Goal: Task Accomplishment & Management: Manage account settings

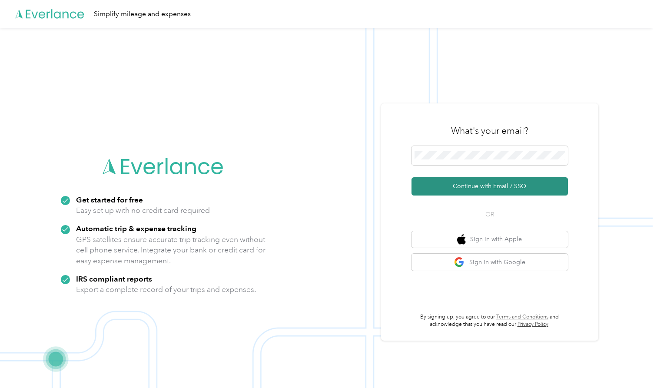
click at [323, 165] on button "Continue with Email / SSO" at bounding box center [489, 186] width 156 height 18
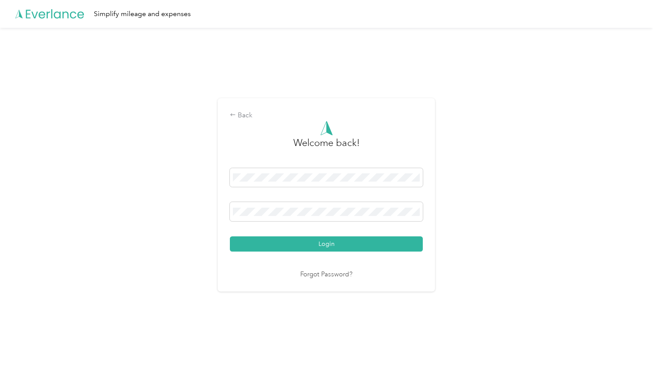
click at [323, 165] on button "Login" at bounding box center [326, 243] width 193 height 15
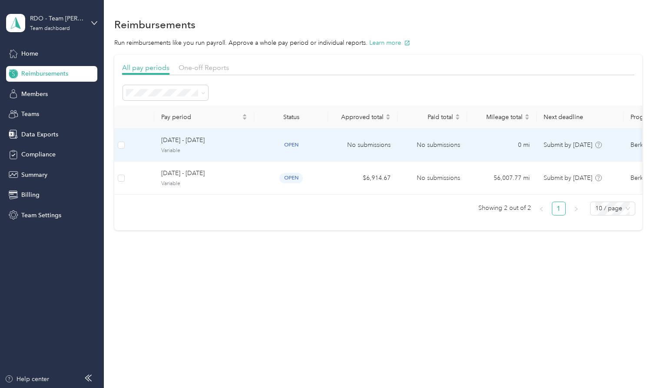
click at [175, 142] on span "[DATE] - [DATE]" at bounding box center [204, 141] width 86 height 10
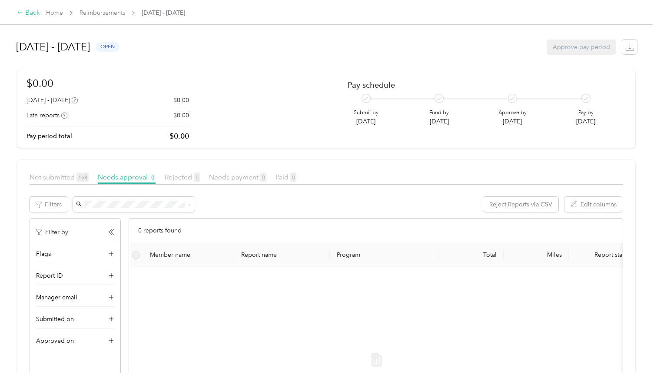
click at [23, 14] on icon at bounding box center [20, 12] width 6 height 6
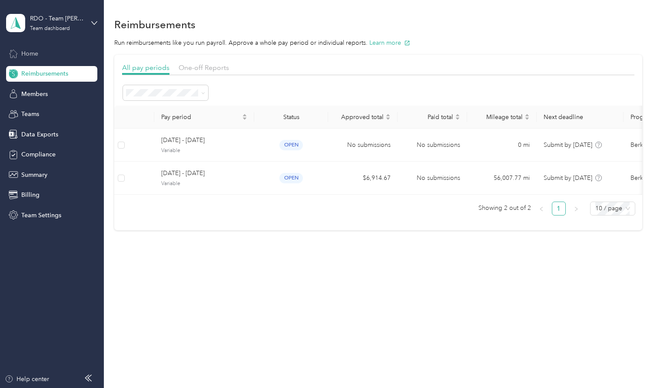
click at [24, 52] on span "Home" at bounding box center [29, 53] width 17 height 9
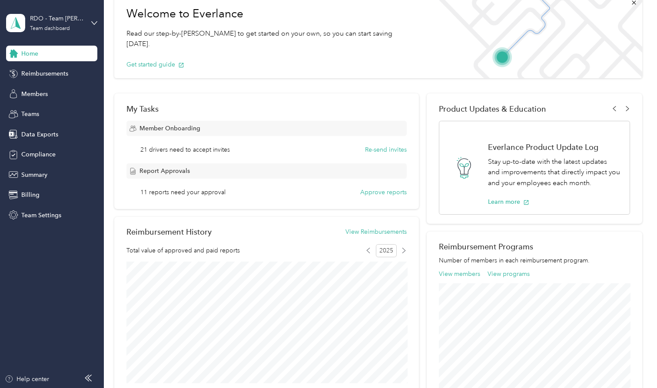
scroll to position [51, 0]
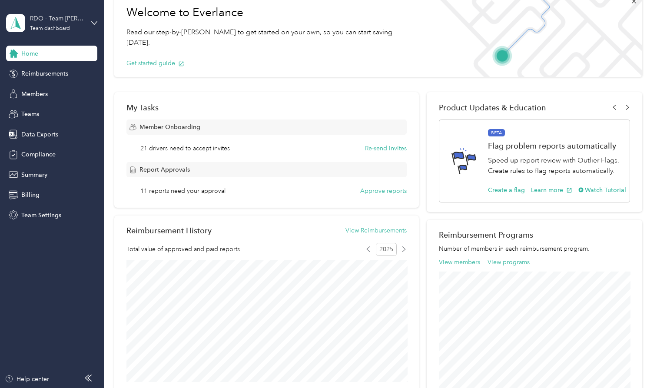
click at [215, 165] on span "11 reports need your approval" at bounding box center [182, 190] width 85 height 9
click at [323, 165] on button "Approve reports" at bounding box center [383, 190] width 46 height 9
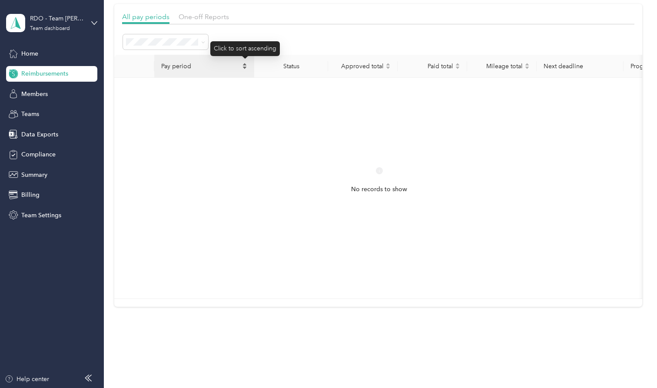
click at [246, 64] on icon "caret-up" at bounding box center [244, 64] width 5 height 5
click at [176, 66] on span "Pay period" at bounding box center [200, 66] width 79 height 7
click at [136, 88] on span "Open" at bounding box center [137, 88] width 16 height 7
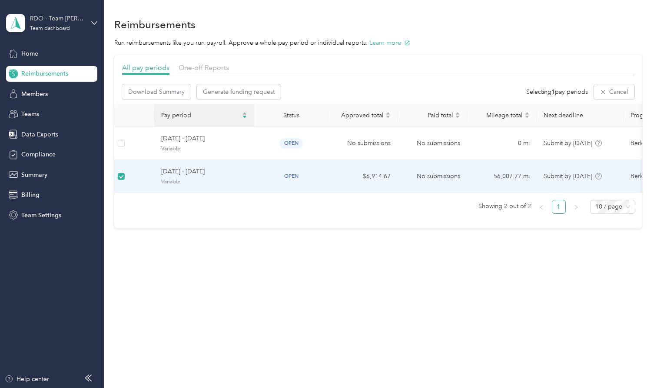
click at [294, 165] on span "open" at bounding box center [290, 176] width 23 height 10
click at [323, 165] on td "$6,914.67" at bounding box center [362, 176] width 69 height 33
click at [323, 165] on td "No submissions" at bounding box center [431, 176] width 69 height 33
click at [188, 165] on span "[DATE] - [DATE]" at bounding box center [204, 172] width 86 height 10
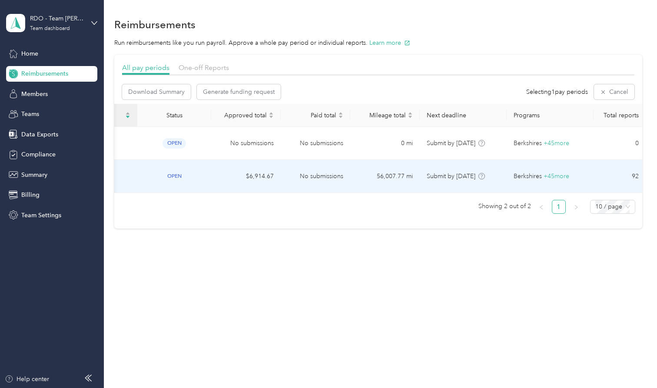
scroll to position [0, 116]
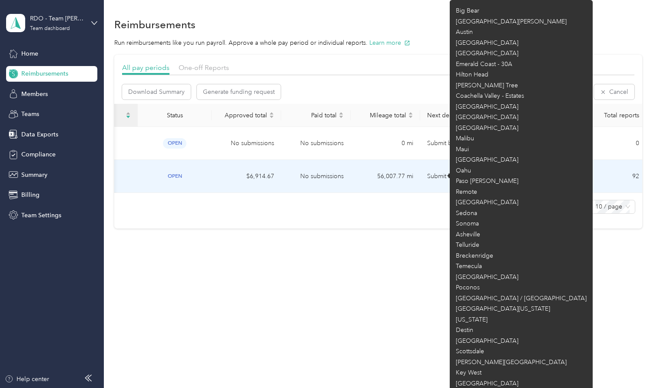
click at [323, 165] on span "+ 45 more" at bounding box center [557, 175] width 26 height 7
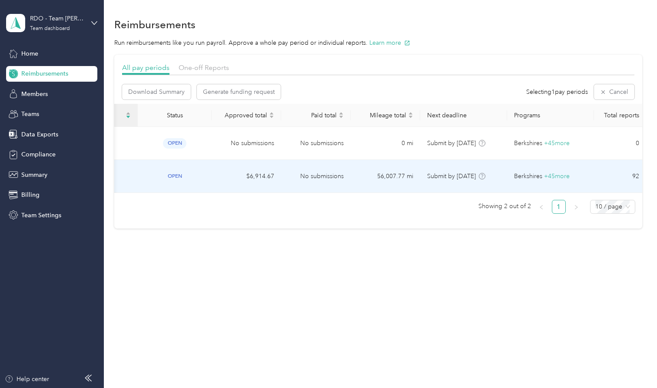
click at [323, 165] on td "92" at bounding box center [620, 176] width 52 height 33
click at [34, 114] on span "Teams" at bounding box center [30, 113] width 18 height 9
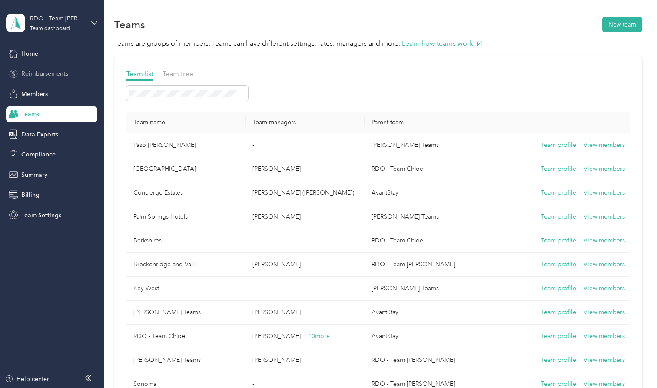
click at [37, 73] on span "Reimbursements" at bounding box center [44, 73] width 47 height 9
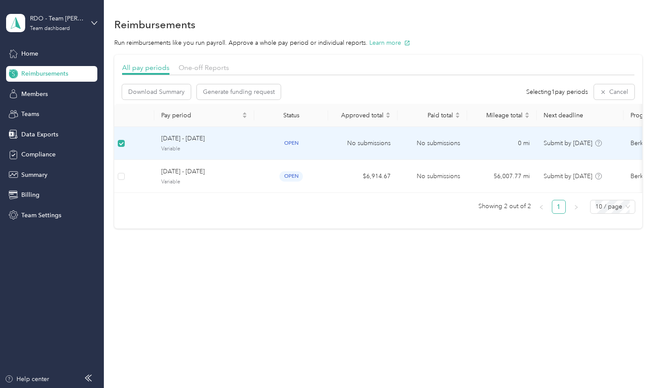
click at [210, 145] on span "Variable" at bounding box center [204, 149] width 86 height 8
click at [290, 144] on span "open" at bounding box center [290, 143] width 23 height 10
click at [323, 142] on td "No submissions" at bounding box center [362, 143] width 69 height 33
click at [323, 149] on td "0 mi" at bounding box center [501, 143] width 69 height 33
click at [323, 144] on span "Submit by [DATE]" at bounding box center [567, 142] width 49 height 7
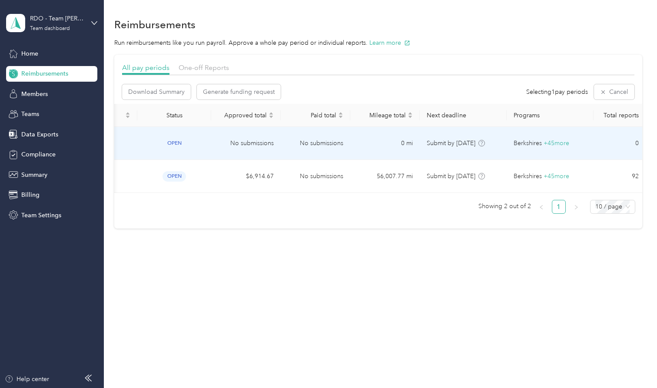
scroll to position [0, 116]
click at [323, 136] on td "0" at bounding box center [620, 143] width 52 height 33
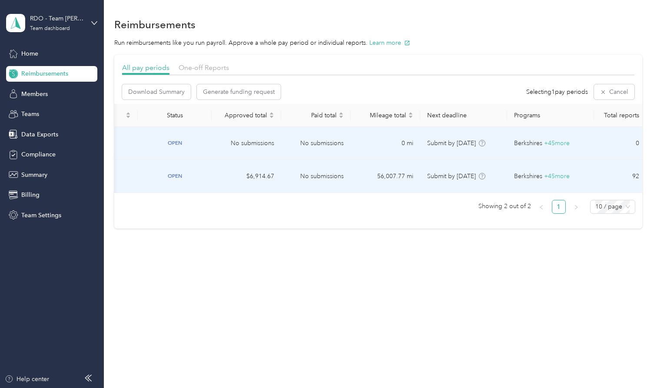
click at [323, 165] on td "92" at bounding box center [620, 176] width 52 height 33
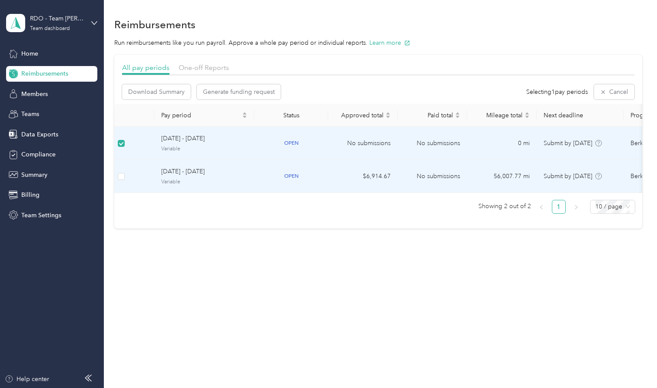
scroll to position [0, 0]
click at [123, 165] on span at bounding box center [121, 176] width 7 height 7
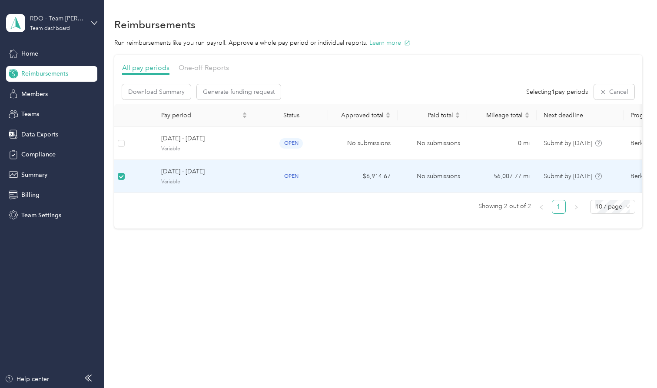
click at [296, 165] on span "open" at bounding box center [290, 176] width 23 height 10
click at [323, 165] on span "Submit by [DATE]" at bounding box center [567, 175] width 49 height 7
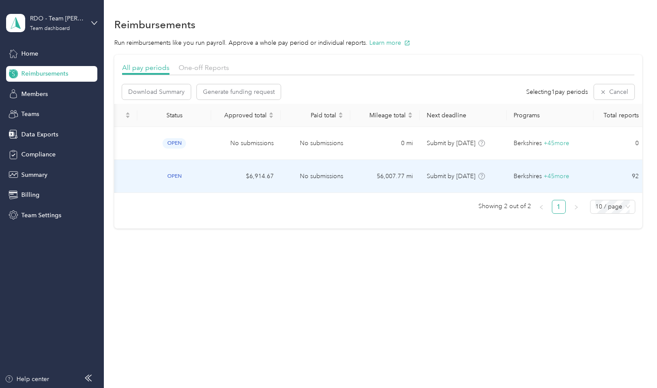
scroll to position [0, 116]
click at [323, 165] on td "92" at bounding box center [620, 176] width 52 height 33
click at [196, 66] on span "One-off Reports" at bounding box center [204, 67] width 50 height 8
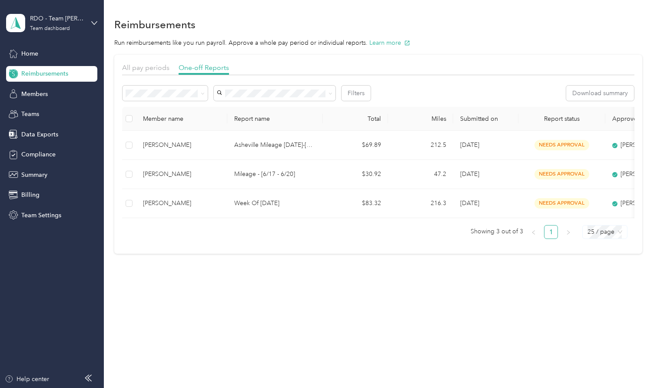
click at [323, 165] on span "25 / page" at bounding box center [604, 231] width 35 height 13
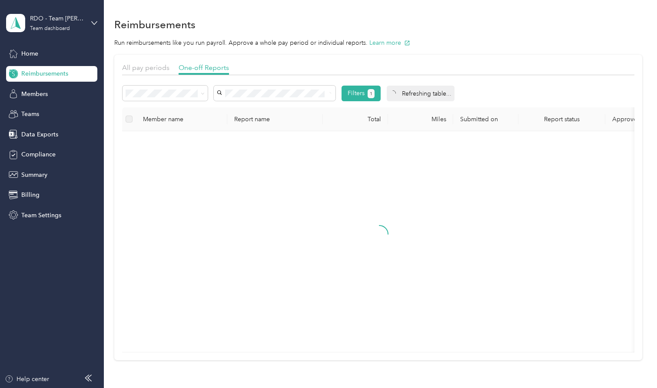
drag, startPoint x: 222, startPoint y: 99, endPoint x: 257, endPoint y: 111, distance: 37.0
click at [257, 111] on div "No results match your search" at bounding box center [275, 123] width 122 height 42
click at [208, 165] on div "No reports found with current filters" at bounding box center [379, 241] width 500 height 207
click at [159, 97] on span at bounding box center [164, 93] width 85 height 15
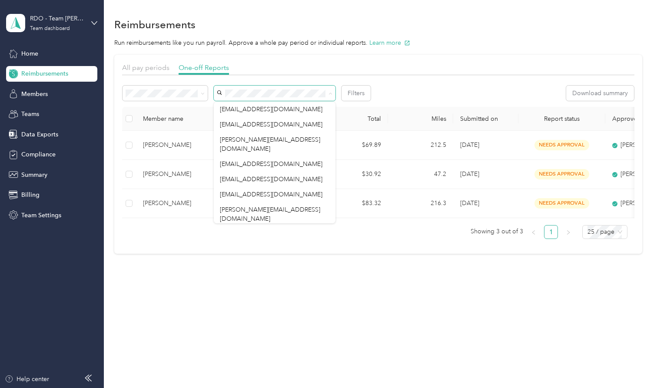
click at [182, 165] on div "Reimbursements Run reimbursements like you run payroll. Approve a whole pay per…" at bounding box center [378, 150] width 549 height 301
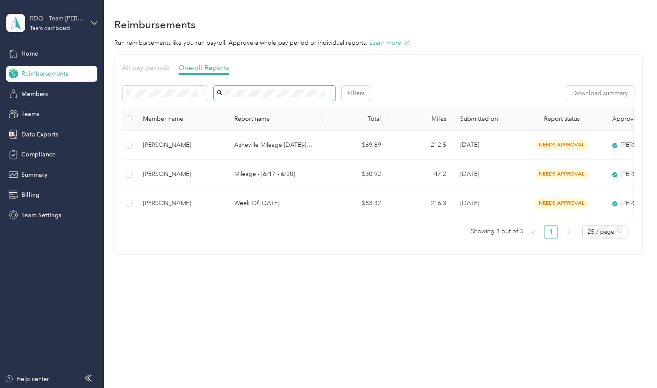
click at [148, 66] on span "All pay periods" at bounding box center [145, 67] width 47 height 8
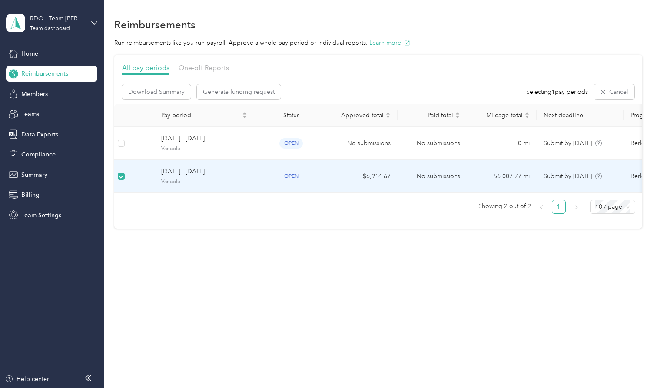
click at [179, 165] on div "[DATE] - [DATE] Variable" at bounding box center [204, 176] width 86 height 19
click at [52, 29] on div "Team dashboard" at bounding box center [50, 28] width 40 height 5
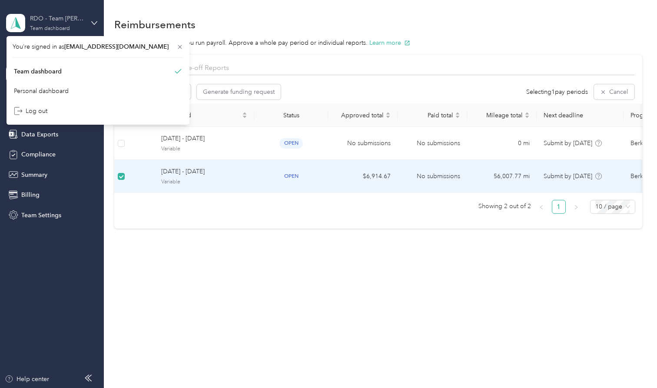
click at [55, 26] on div "Team dashboard" at bounding box center [50, 28] width 40 height 5
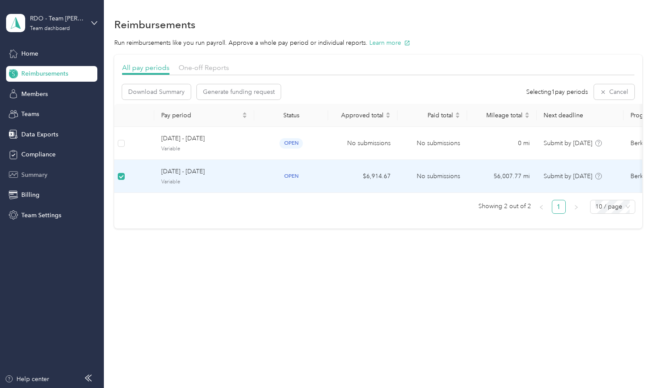
click at [27, 165] on span "Summary" at bounding box center [34, 174] width 26 height 9
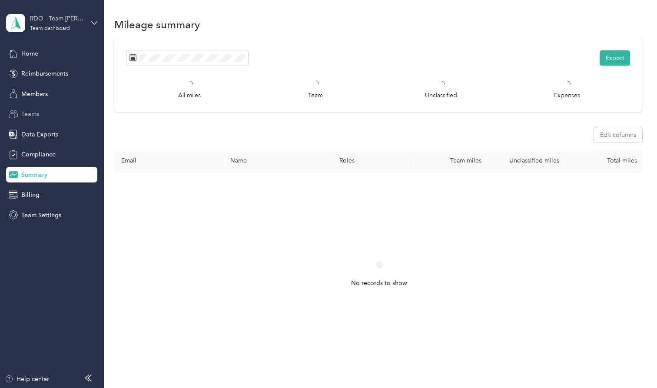
click at [26, 116] on span "Teams" at bounding box center [30, 113] width 18 height 9
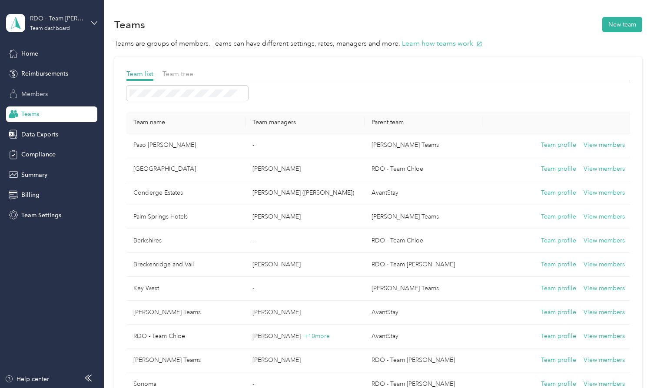
click at [28, 96] on span "Members" at bounding box center [34, 93] width 26 height 9
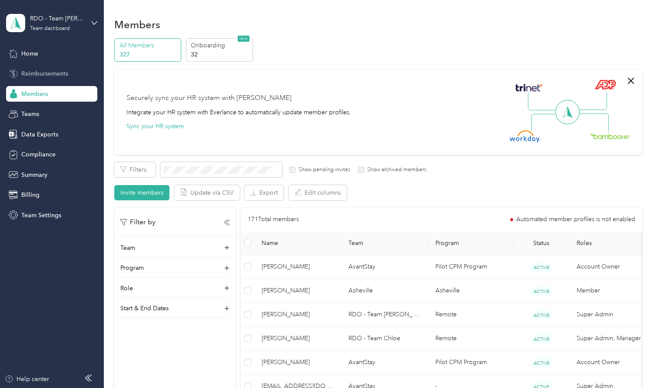
click at [37, 76] on span "Reimbursements" at bounding box center [44, 73] width 47 height 9
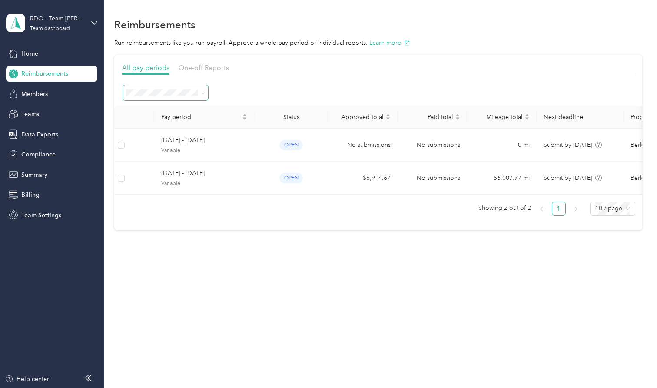
click at [132, 97] on span at bounding box center [165, 92] width 85 height 15
click at [161, 155] on div "Needs approval" at bounding box center [165, 154] width 73 height 9
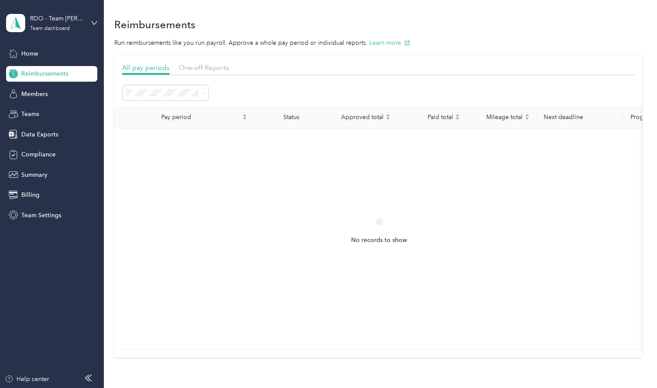
click at [137, 165] on li "Needs payment" at bounding box center [165, 184] width 85 height 15
click at [205, 91] on icon at bounding box center [203, 93] width 4 height 4
click at [155, 107] on span "All periods" at bounding box center [144, 108] width 30 height 7
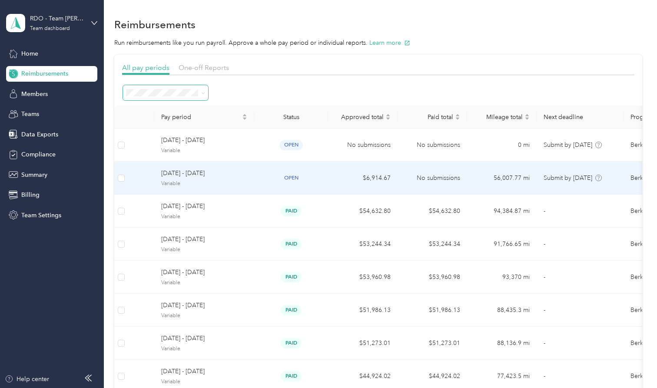
click at [175, 165] on span "[DATE] - [DATE]" at bounding box center [204, 174] width 86 height 10
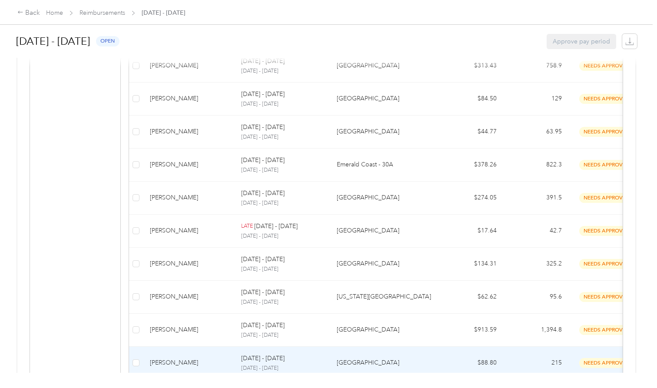
scroll to position [704, 0]
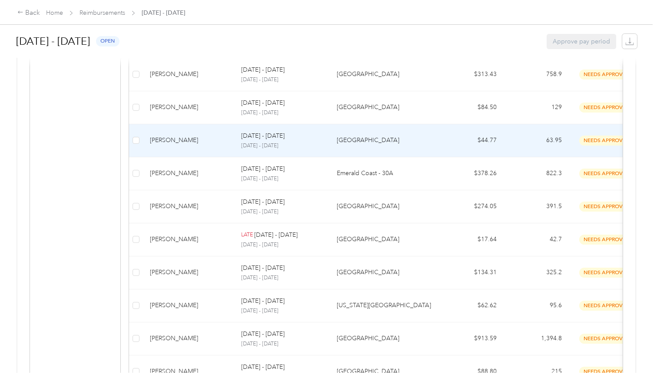
click at [186, 139] on div "[PERSON_NAME]" at bounding box center [188, 141] width 77 height 10
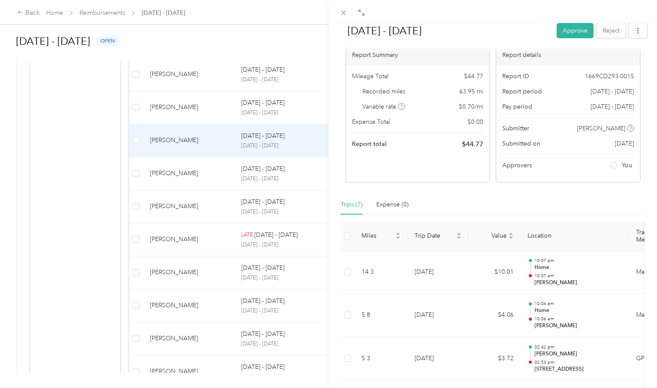
scroll to position [24, 0]
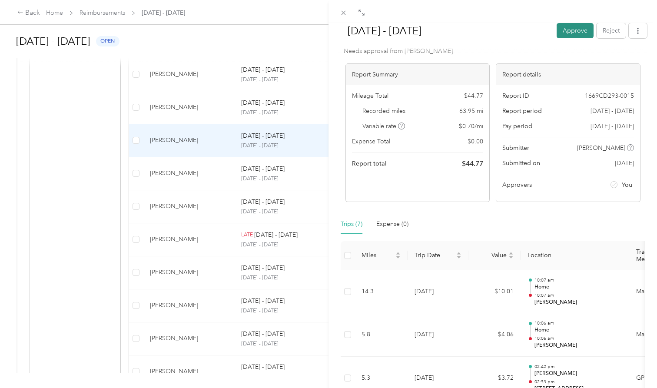
click at [323, 29] on button "Approve" at bounding box center [574, 30] width 37 height 15
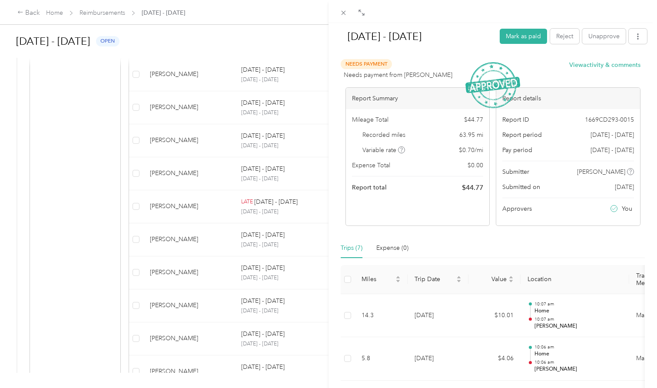
scroll to position [0, 0]
click at [323, 12] on icon at bounding box center [343, 12] width 7 height 7
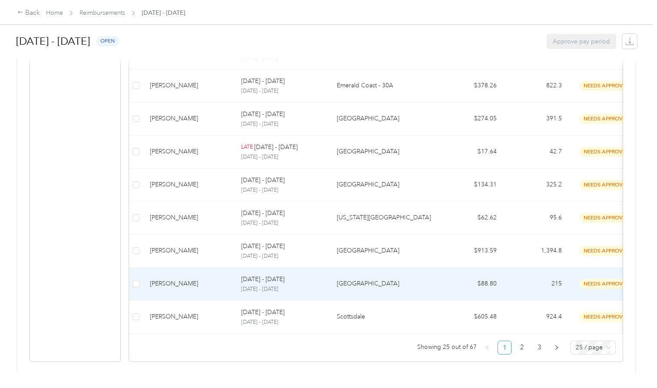
scroll to position [758, 0]
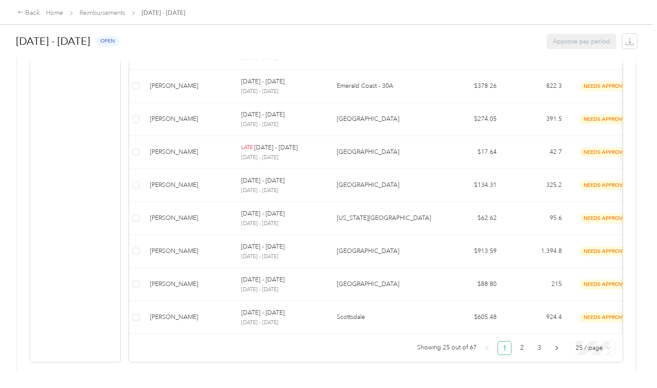
click at [323, 165] on span "25 / page" at bounding box center [593, 347] width 35 height 13
click at [323, 165] on link "2" at bounding box center [521, 347] width 13 height 13
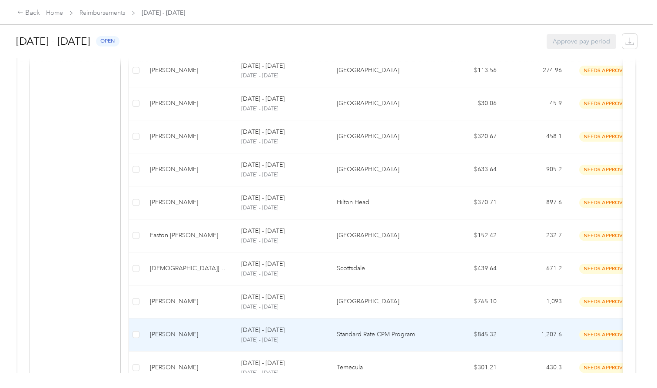
scroll to position [650, 0]
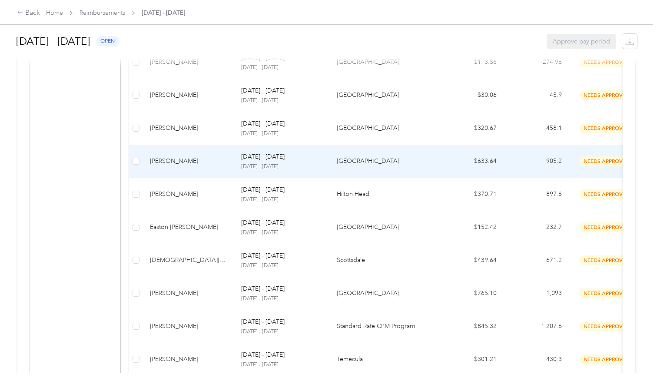
click at [182, 159] on div "[PERSON_NAME]" at bounding box center [188, 161] width 77 height 10
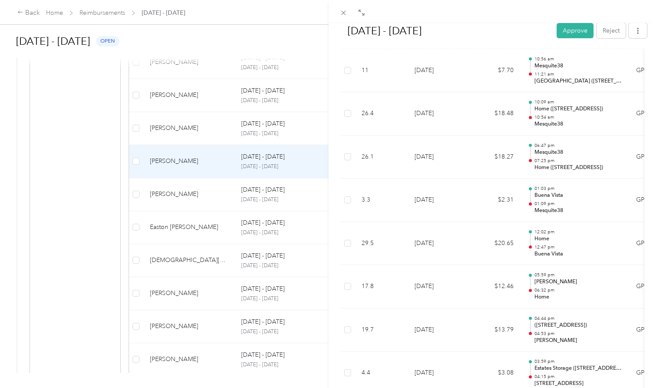
scroll to position [2603, 0]
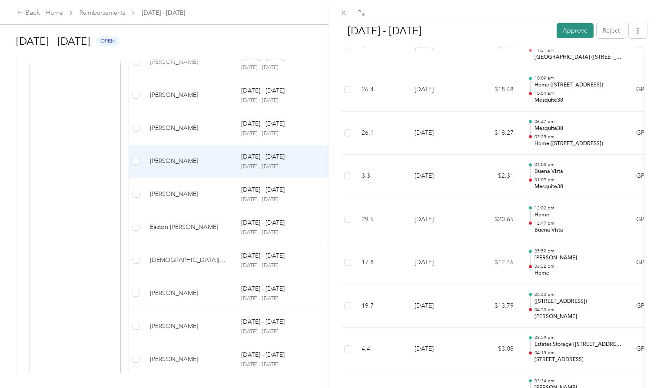
click at [323, 32] on button "Approve" at bounding box center [574, 30] width 37 height 15
click at [323, 13] on icon at bounding box center [343, 12] width 7 height 7
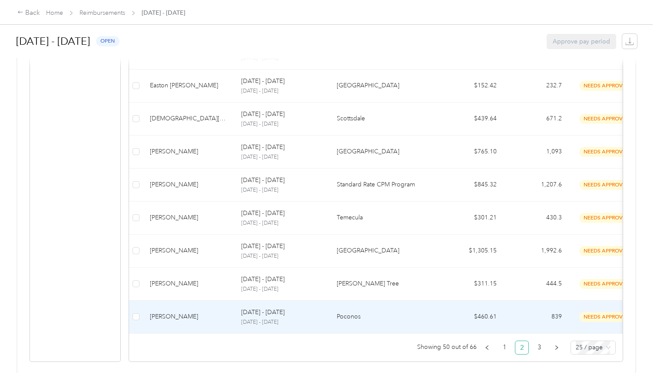
scroll to position [758, 0]
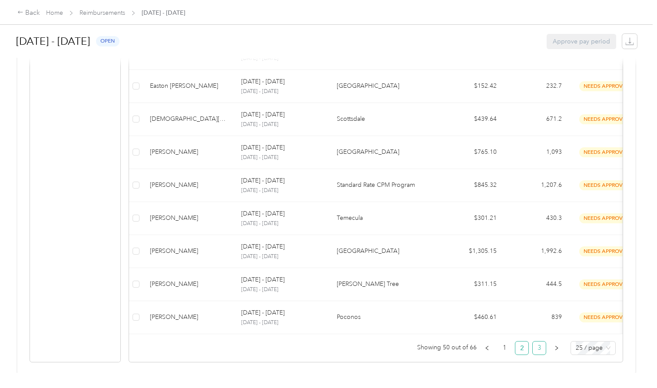
click at [323, 165] on link "3" at bounding box center [539, 347] width 13 height 13
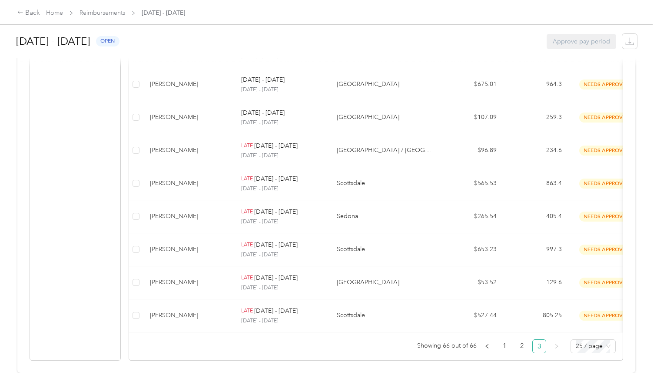
scroll to position [463, 0]
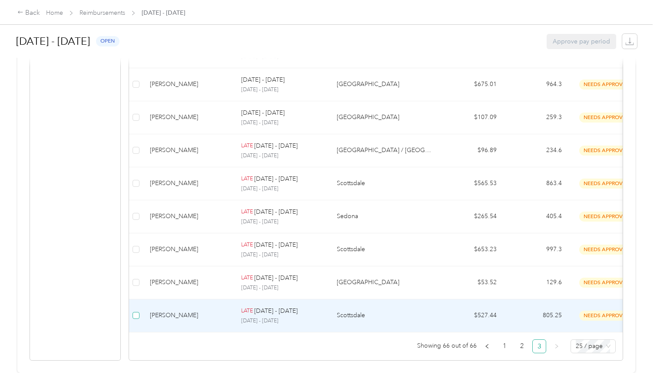
click at [139, 165] on span at bounding box center [135, 315] width 7 height 7
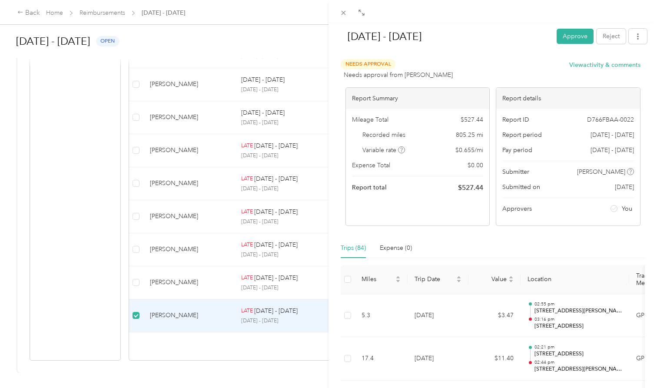
click at [139, 165] on div "[DATE] - [DATE] Approve Reject Needs Approval Needs approval from [PERSON_NAME]…" at bounding box center [328, 194] width 657 height 388
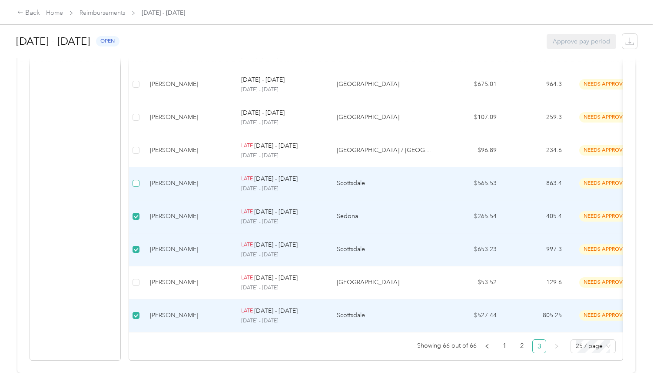
click at [136, 165] on span at bounding box center [135, 183] width 7 height 7
click at [323, 165] on td "$527.44" at bounding box center [470, 315] width 65 height 33
click at [265, 165] on p "[DATE] - [DATE]" at bounding box center [282, 321] width 82 height 8
click at [138, 165] on span at bounding box center [135, 315] width 7 height 7
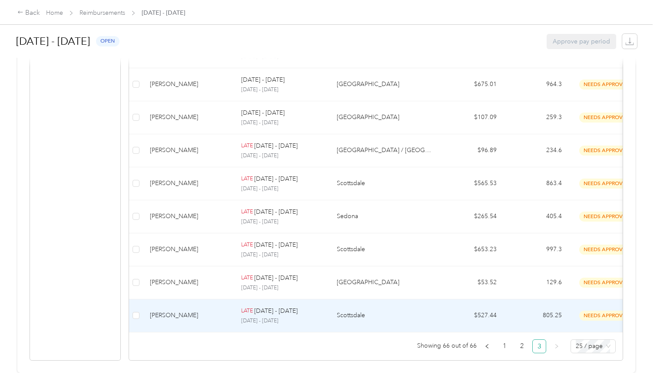
click at [190, 165] on div "[PERSON_NAME]" at bounding box center [188, 316] width 77 height 10
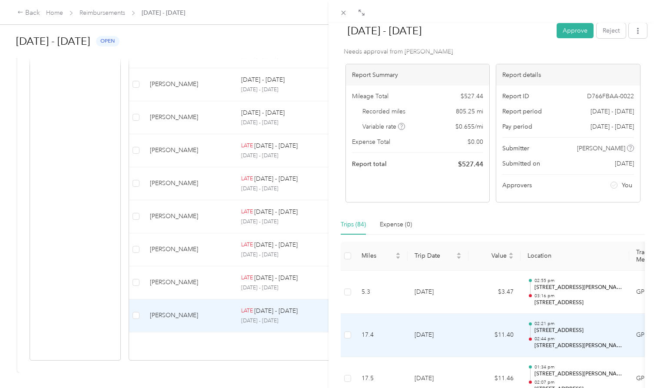
scroll to position [36, 0]
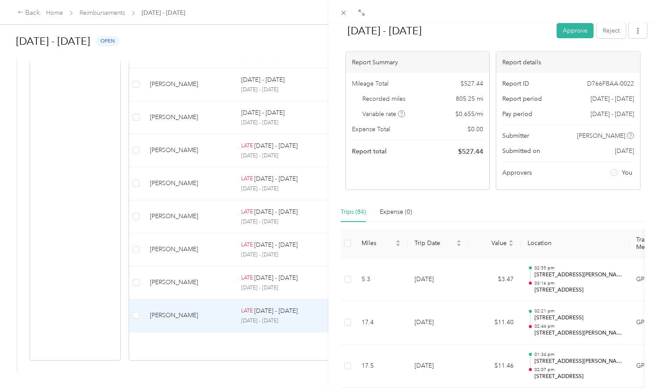
click at [186, 165] on div "[DATE] - [DATE] Approve Reject Needs Approval Needs approval from [PERSON_NAME]…" at bounding box center [328, 194] width 657 height 388
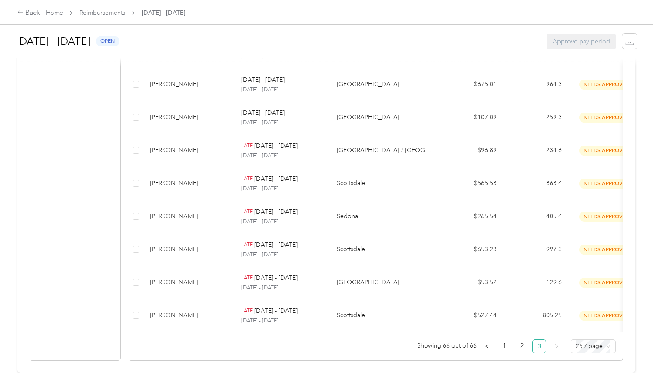
click at [186, 165] on div "[PERSON_NAME]" at bounding box center [188, 250] width 77 height 10
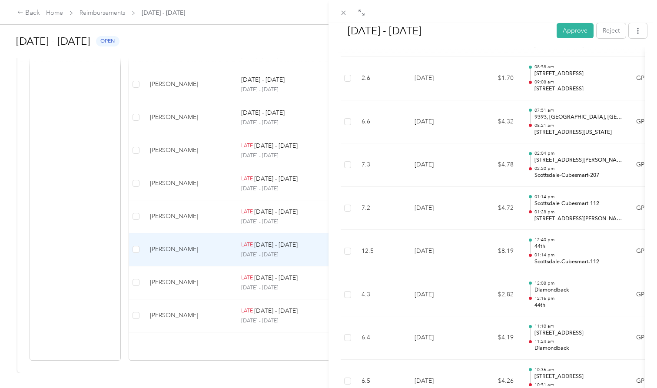
scroll to position [3825, 0]
click at [210, 165] on div "[DATE] - [DATE] Approve Reject Needs Approval Needs approval from [PERSON_NAME]…" at bounding box center [328, 194] width 657 height 388
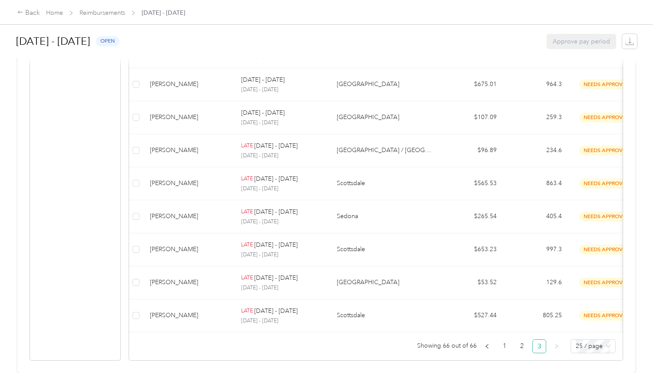
click at [210, 165] on div "[PERSON_NAME]" at bounding box center [188, 184] width 77 height 10
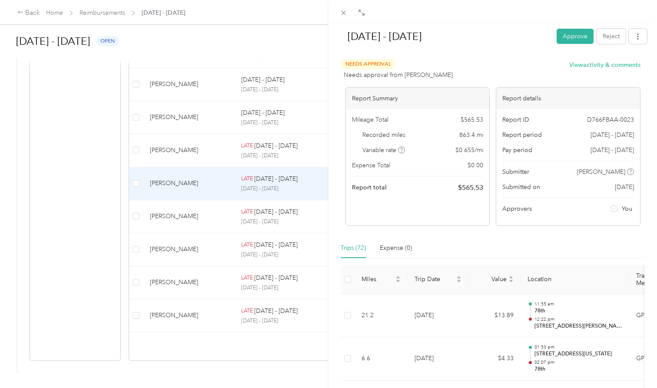
click at [198, 148] on div "[DATE] - [DATE] Approve Reject Needs Approval Needs approval from [PERSON_NAME]…" at bounding box center [328, 194] width 657 height 388
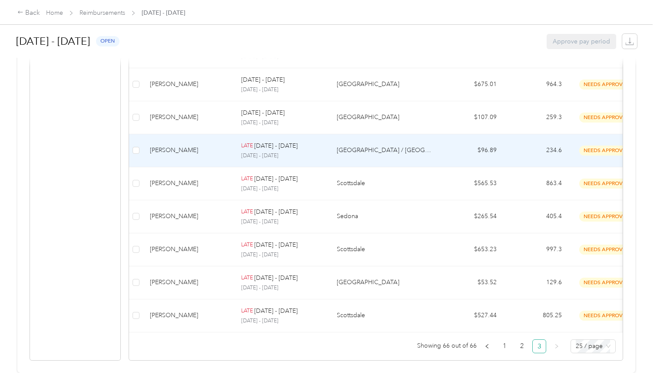
click at [198, 148] on div "[PERSON_NAME]" at bounding box center [188, 151] width 77 height 10
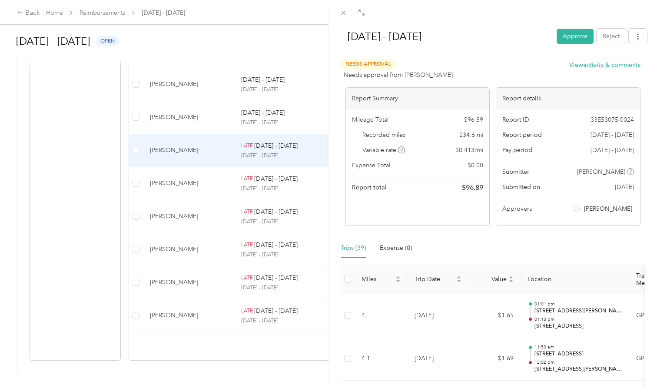
click at [195, 165] on div "[DATE] - [DATE] Approve Reject Needs Approval Needs approval from [PERSON_NAME]…" at bounding box center [328, 194] width 657 height 388
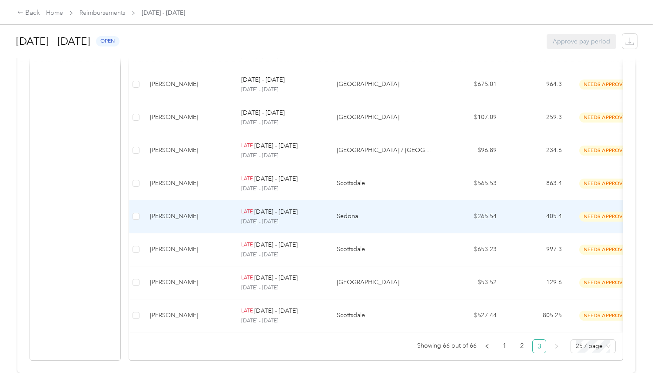
click at [195, 165] on td "[PERSON_NAME]" at bounding box center [188, 216] width 91 height 33
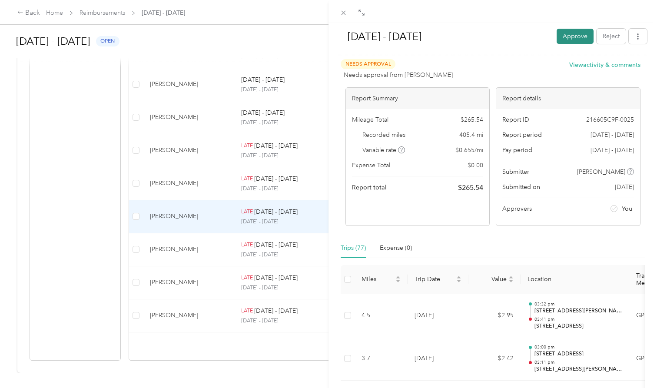
click at [323, 36] on button "Approve" at bounding box center [574, 36] width 37 height 15
click at [209, 165] on div "[DATE] - [DATE] Approve Reject Needs Approval Needs approval from [PERSON_NAME]…" at bounding box center [328, 194] width 657 height 388
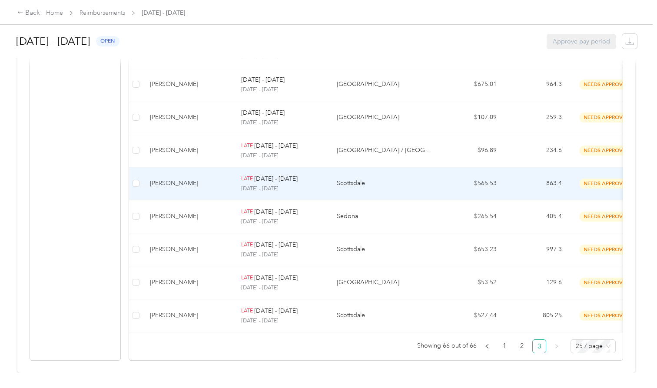
click at [203, 165] on div "[PERSON_NAME]" at bounding box center [188, 184] width 77 height 10
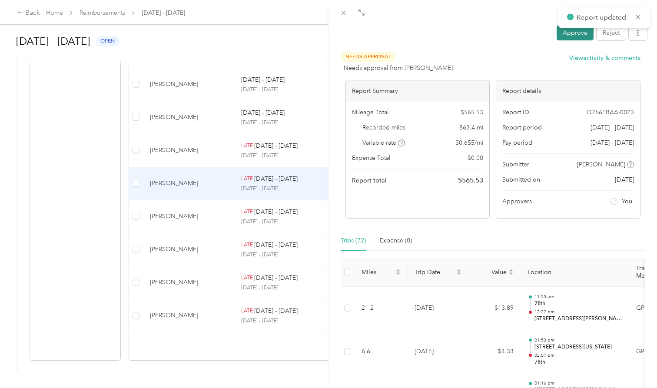
click at [323, 30] on button "Approve" at bounding box center [574, 32] width 37 height 15
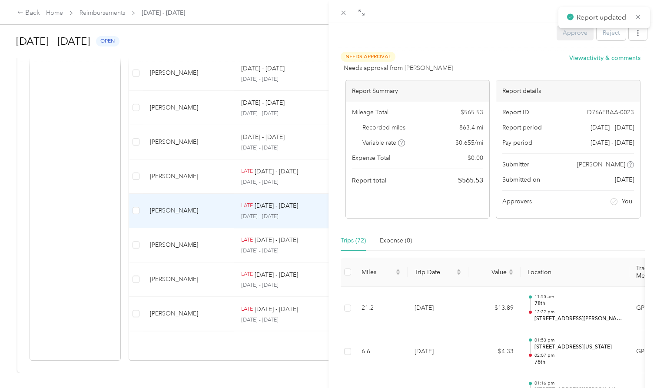
scroll to position [430, 0]
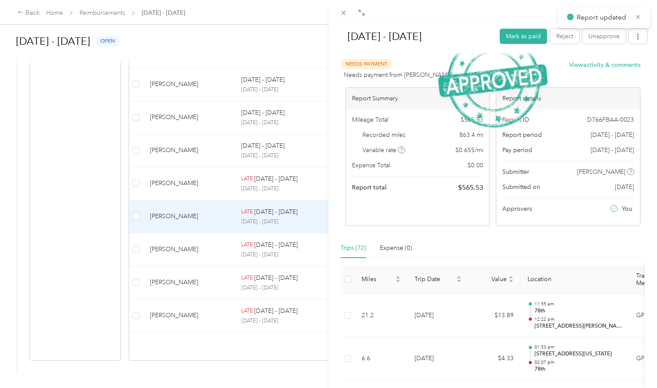
click at [198, 165] on div "[DATE] - [DATE] Mark as paid Reject Unapprove Needs Payment Needs payment from …" at bounding box center [328, 194] width 657 height 388
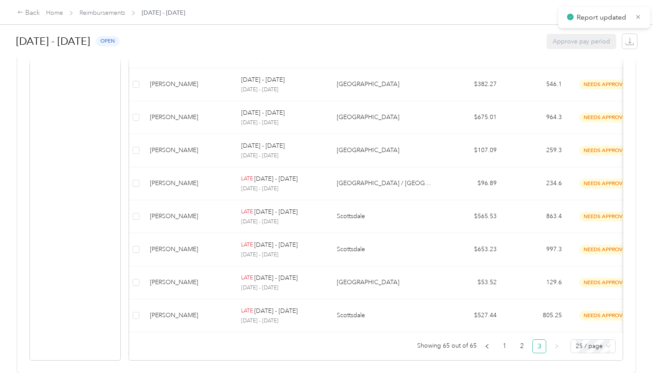
scroll to position [398, 0]
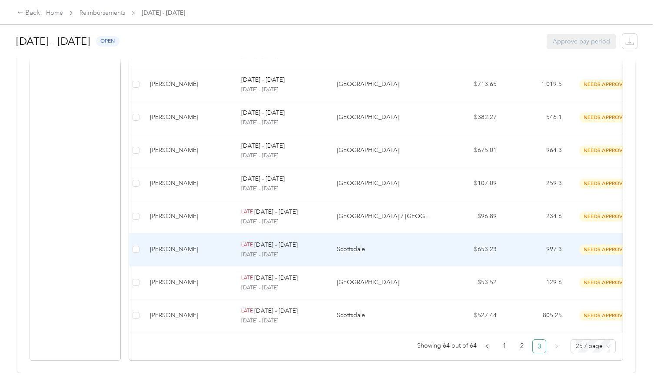
click at [210, 165] on td "[PERSON_NAME]" at bounding box center [188, 249] width 91 height 33
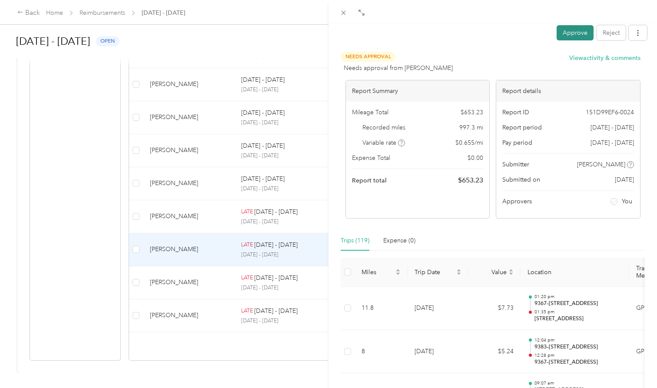
click at [323, 36] on button "Approve" at bounding box center [574, 32] width 37 height 15
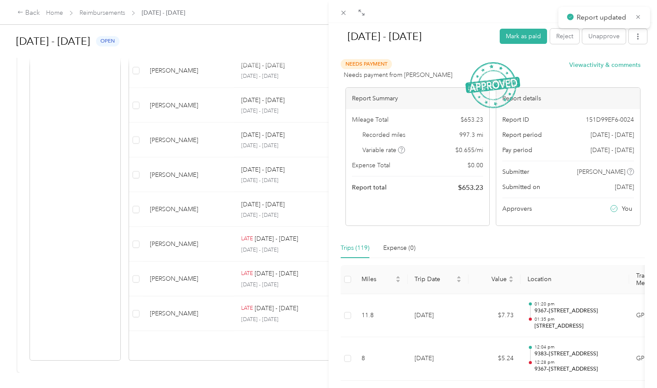
scroll to position [365, 0]
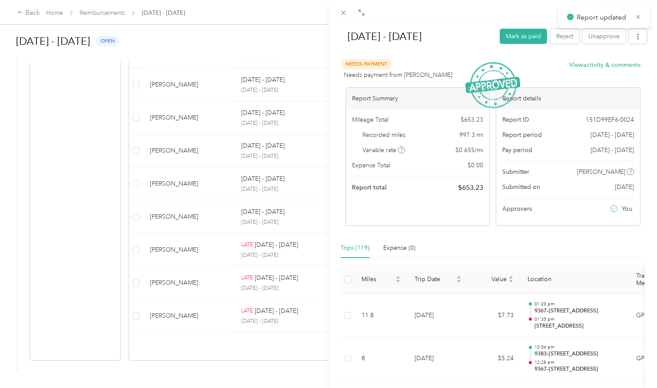
click at [195, 165] on div "[DATE] - [DATE] Mark as paid Reject Unapprove Needs Payment Needs payment from …" at bounding box center [328, 194] width 657 height 388
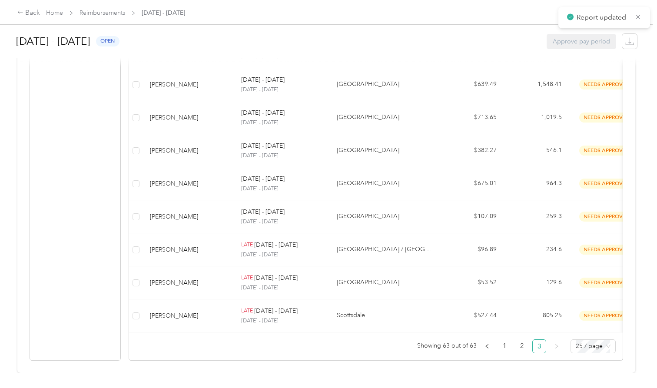
click at [195, 165] on div "[PERSON_NAME]" at bounding box center [188, 316] width 77 height 10
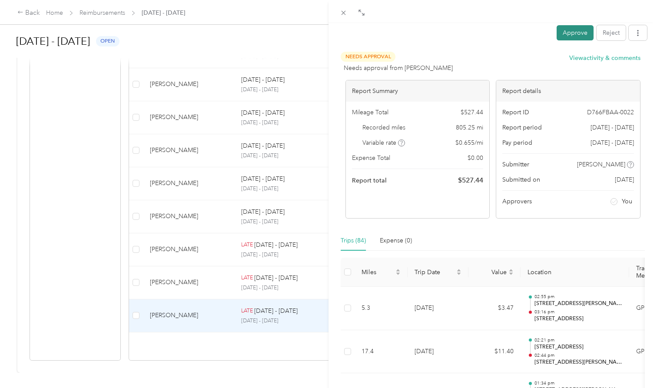
click at [323, 34] on button "Approve" at bounding box center [574, 32] width 37 height 15
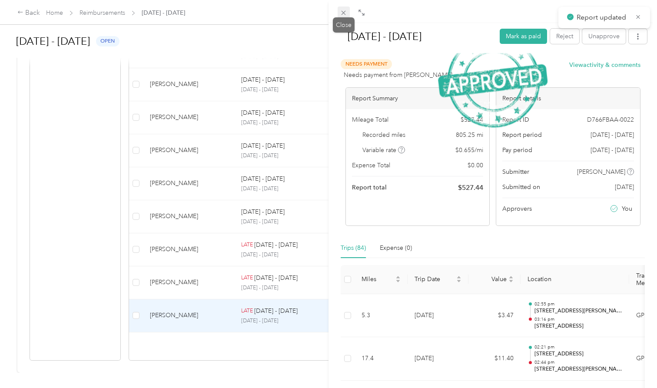
click at [323, 13] on icon at bounding box center [343, 12] width 7 height 7
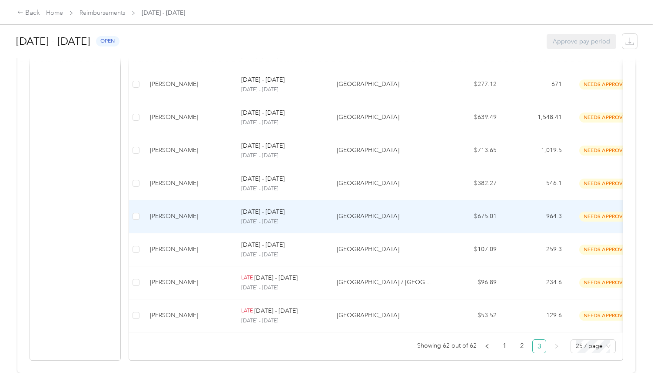
click at [202, 165] on div "[PERSON_NAME]" at bounding box center [188, 217] width 77 height 10
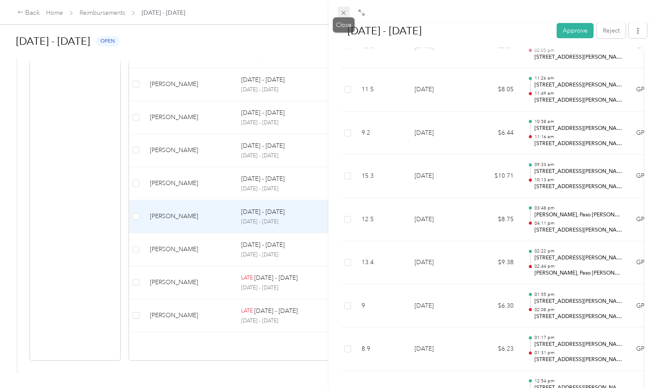
click at [323, 12] on icon at bounding box center [343, 12] width 7 height 7
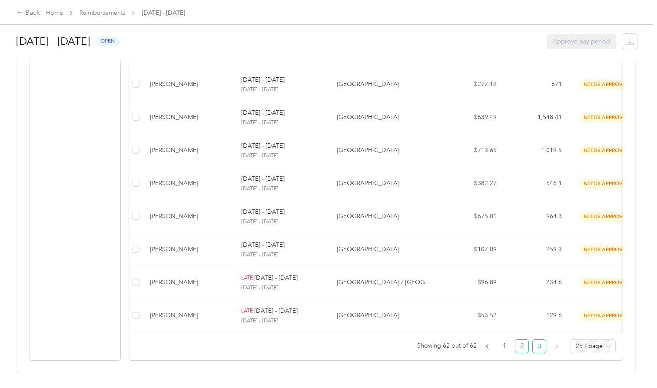
click at [323, 165] on link "2" at bounding box center [521, 346] width 13 height 13
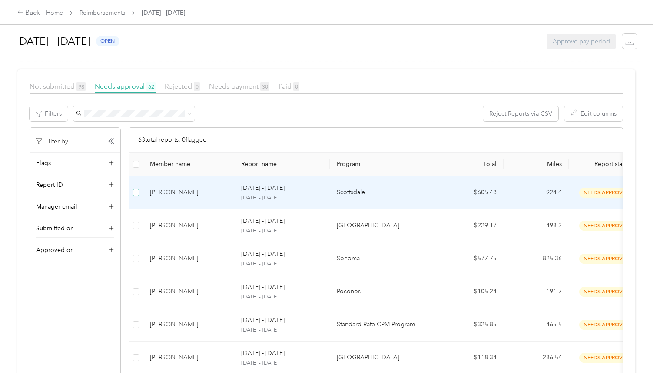
click at [136, 165] on span at bounding box center [135, 192] width 7 height 7
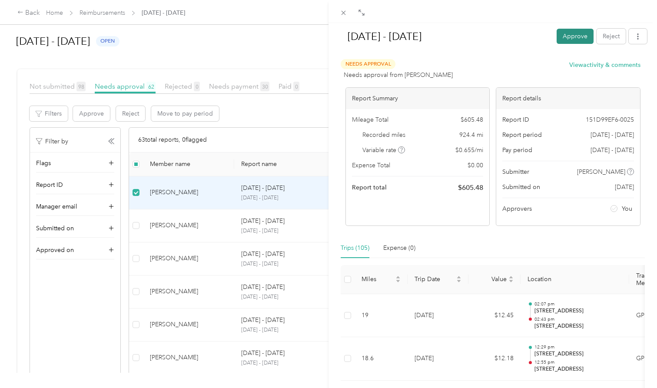
click at [323, 34] on button "Approve" at bounding box center [574, 36] width 37 height 15
click at [323, 13] on icon at bounding box center [343, 12] width 7 height 7
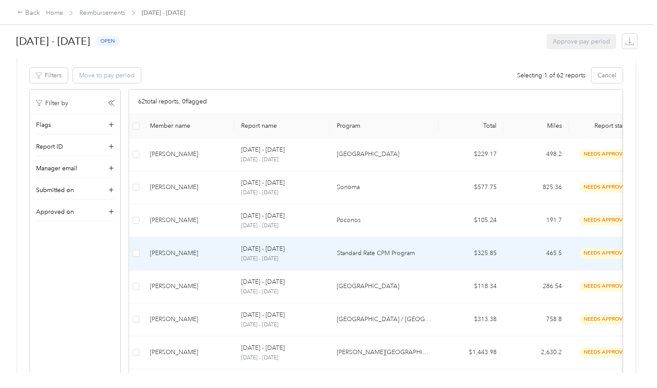
scroll to position [132, 0]
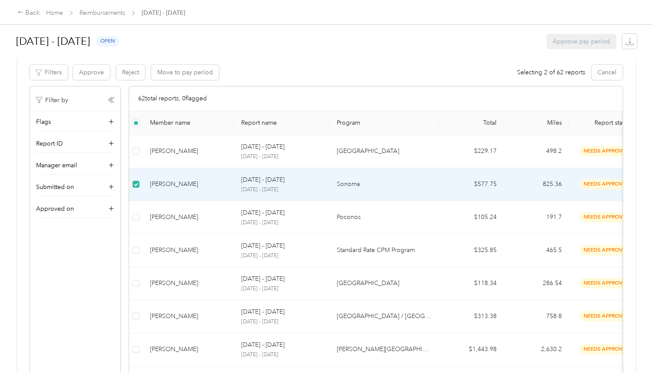
click at [323, 165] on td "$577.75" at bounding box center [470, 184] width 65 height 33
click at [265, 165] on p "[DATE] - [DATE]" at bounding box center [282, 190] width 82 height 8
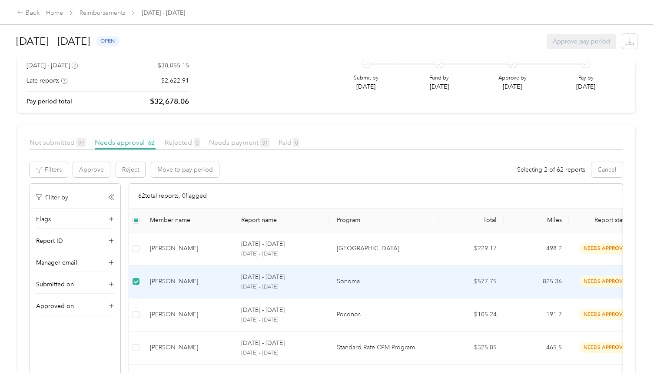
scroll to position [40, 0]
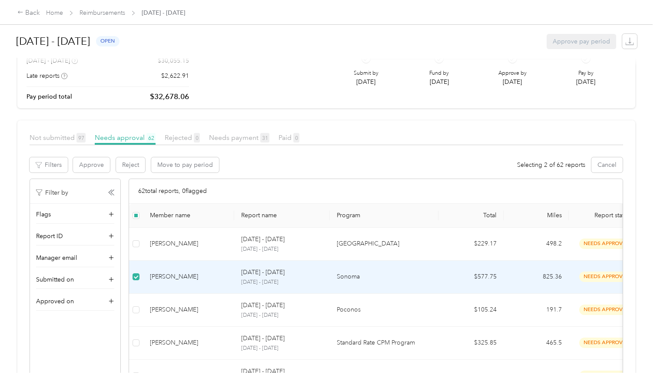
click at [162, 165] on div "[PERSON_NAME]" at bounding box center [188, 277] width 77 height 10
click at [184, 165] on td "[PERSON_NAME]" at bounding box center [188, 277] width 91 height 33
click at [183, 165] on div "[PERSON_NAME]" at bounding box center [188, 277] width 77 height 10
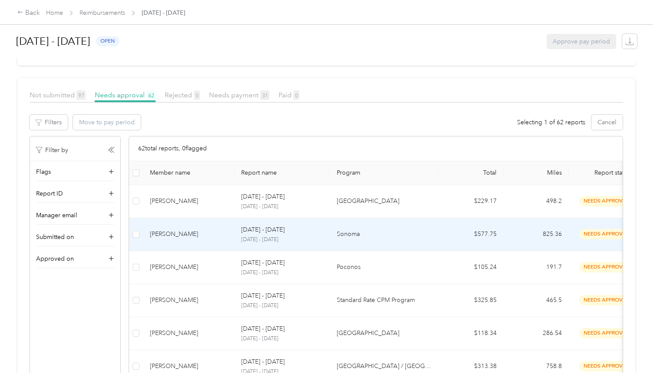
scroll to position [88, 0]
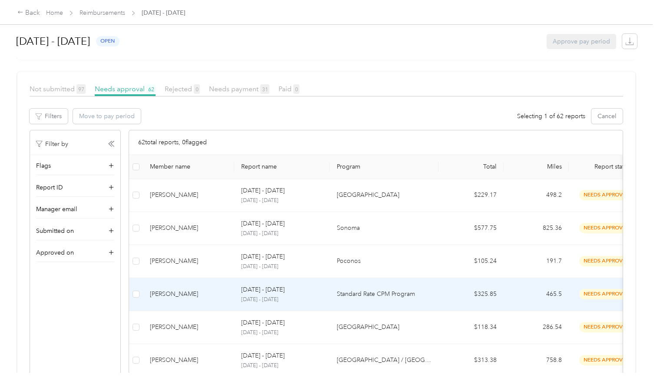
click at [152, 165] on div "[PERSON_NAME]" at bounding box center [188, 294] width 77 height 10
click at [183, 165] on div "[PERSON_NAME]" at bounding box center [188, 294] width 77 height 10
click at [323, 165] on p "Standard Rate CPM Program" at bounding box center [384, 294] width 95 height 10
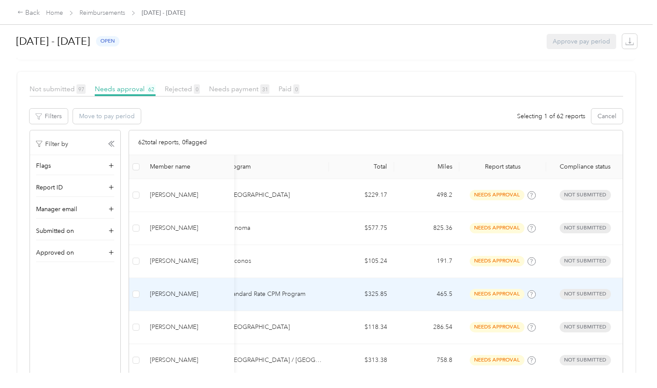
scroll to position [0, 109]
click at [323, 165] on td "$325.85" at bounding box center [361, 294] width 65 height 33
click at [210, 165] on div "[PERSON_NAME]" at bounding box center [188, 294] width 77 height 10
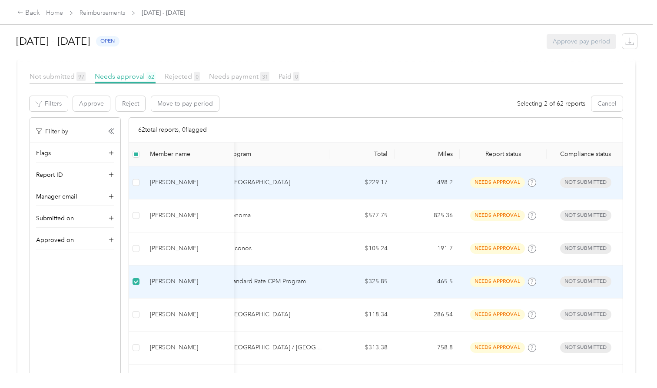
scroll to position [104, 0]
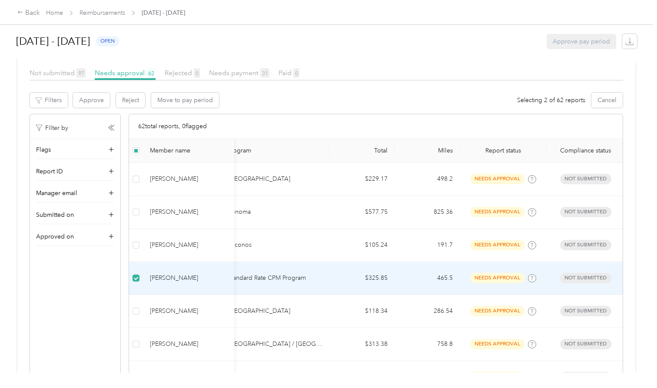
click at [159, 165] on div "[PERSON_NAME]" at bounding box center [188, 278] width 77 height 10
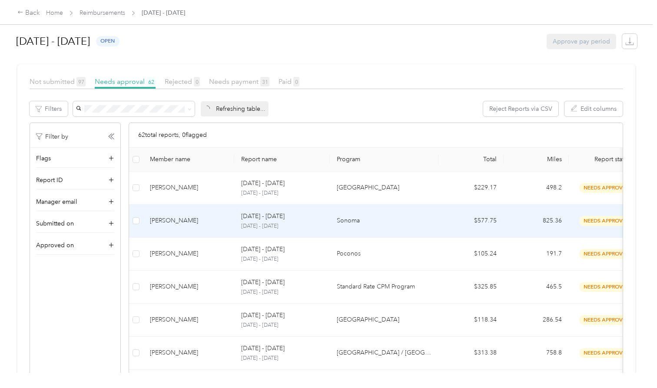
scroll to position [101, 0]
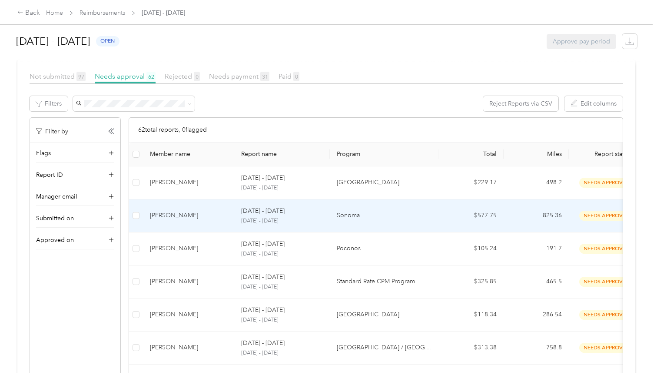
click at [170, 213] on div "[PERSON_NAME]" at bounding box center [188, 216] width 77 height 10
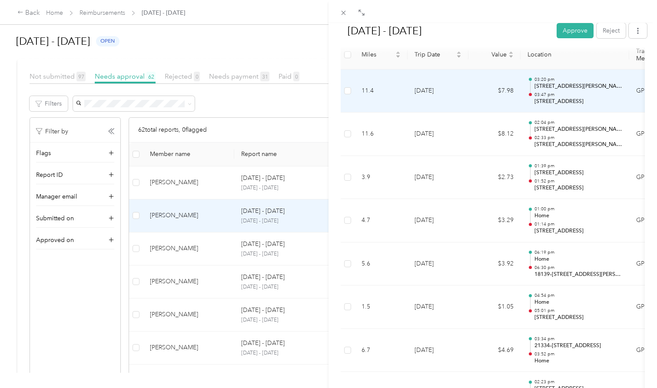
scroll to position [229, 0]
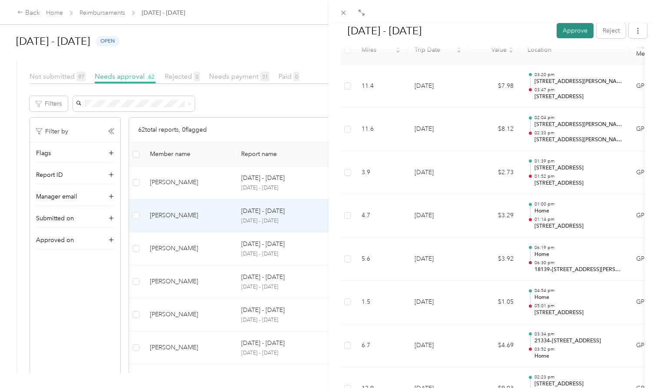
click at [571, 27] on button "Approve" at bounding box center [574, 30] width 37 height 15
click at [182, 252] on div "Aug 1 - 31, 2025 Approve Reject Needs Approval Needs approval from Kelli Adding…" at bounding box center [328, 194] width 657 height 388
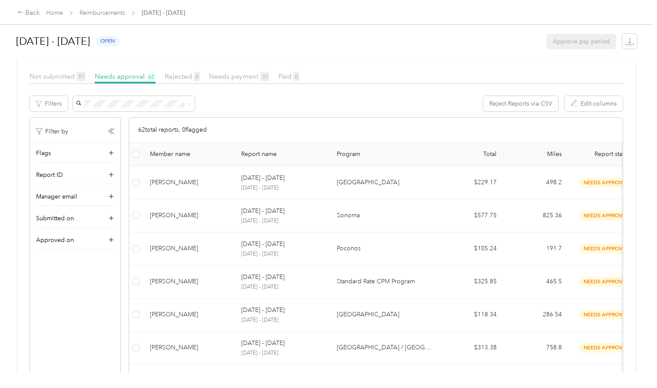
click at [182, 252] on div "[PERSON_NAME]" at bounding box center [188, 249] width 77 height 10
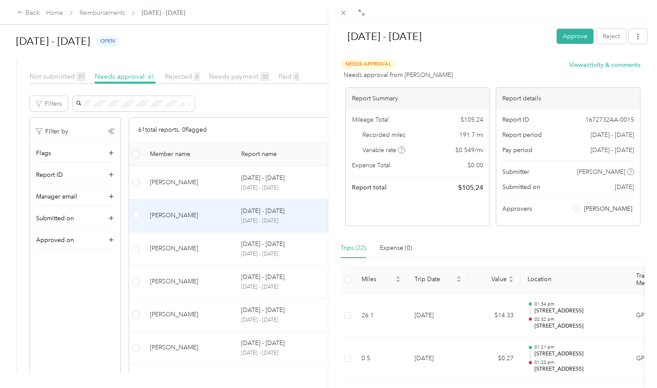
click at [188, 255] on div "Aug 1 - 31, 2025 Approve Reject Needs Approval Needs approval from Kailey Bucha…" at bounding box center [328, 194] width 657 height 388
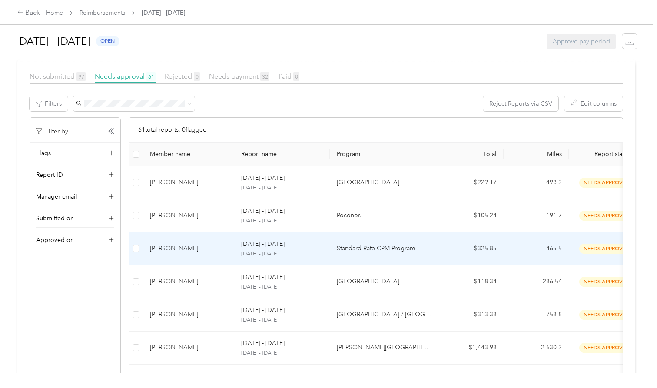
click at [188, 255] on td "[PERSON_NAME]" at bounding box center [188, 248] width 91 height 33
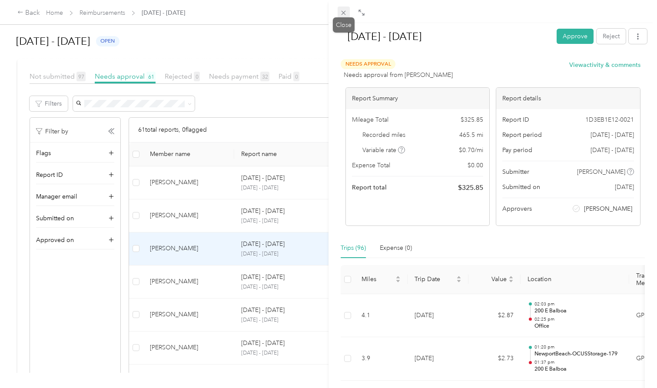
click at [344, 13] on icon at bounding box center [343, 12] width 7 height 7
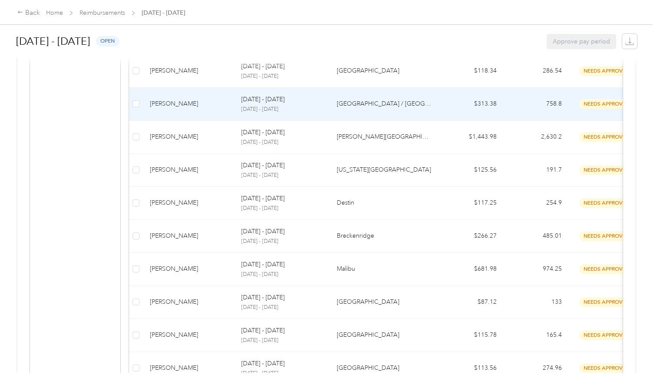
scroll to position [313, 0]
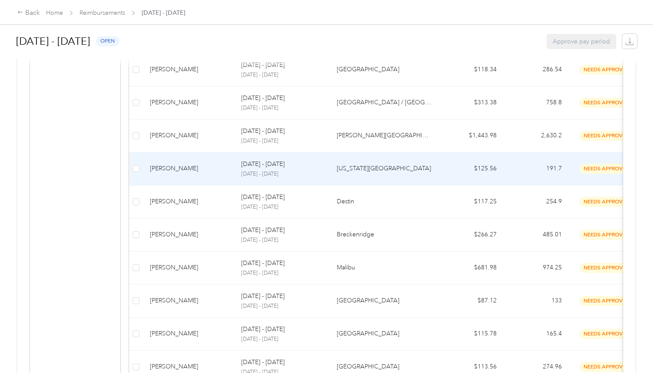
click at [186, 175] on td "[PERSON_NAME]" at bounding box center [188, 168] width 91 height 33
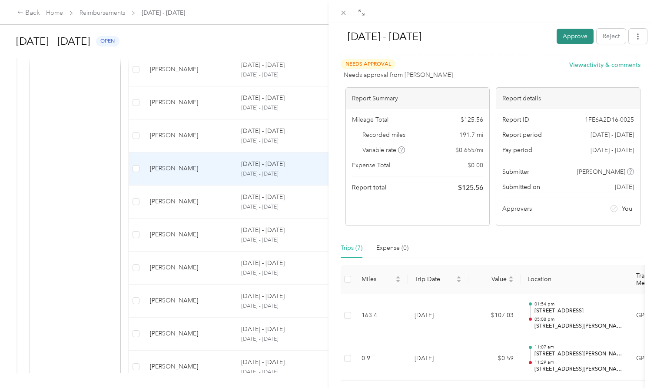
click at [567, 36] on button "Approve" at bounding box center [574, 36] width 37 height 15
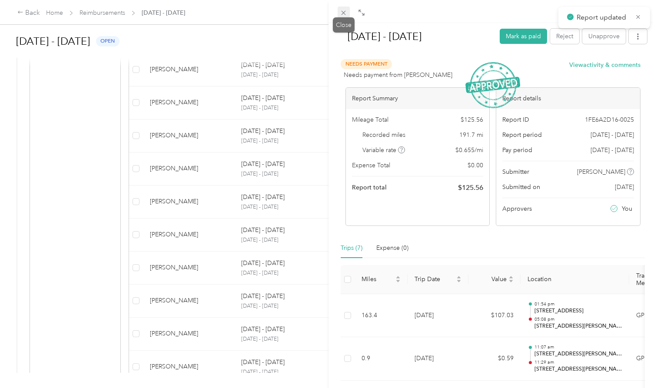
click at [345, 11] on icon at bounding box center [343, 13] width 4 height 4
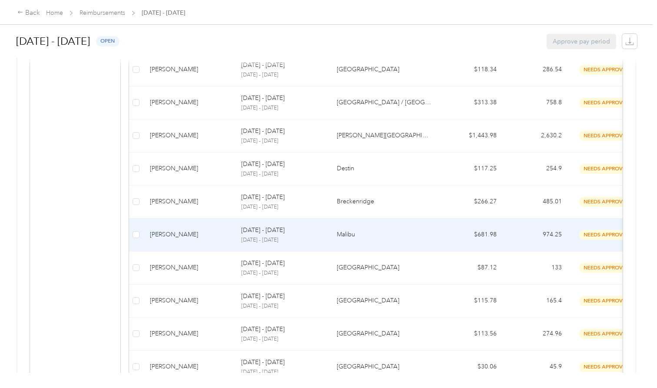
click at [200, 237] on div "[PERSON_NAME]" at bounding box center [188, 235] width 77 height 10
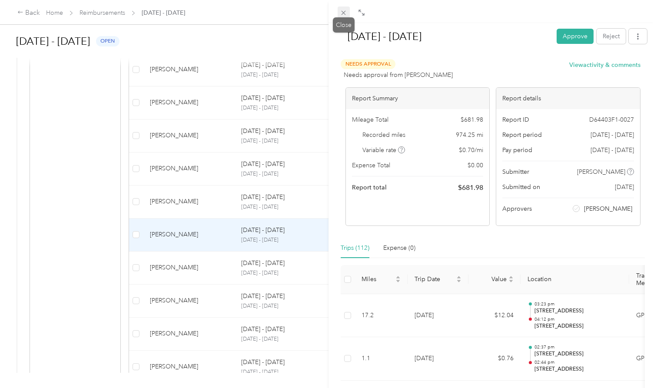
click at [344, 13] on icon at bounding box center [343, 12] width 7 height 7
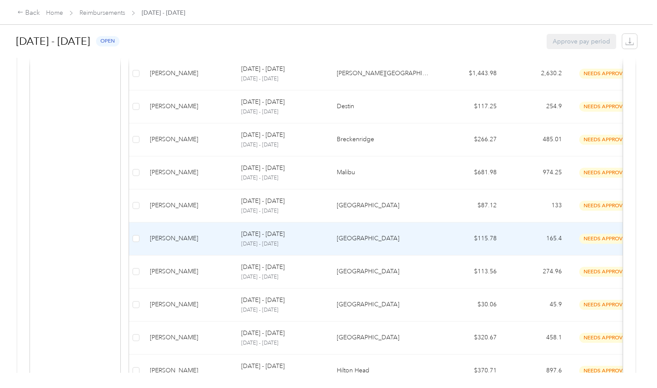
scroll to position [379, 0]
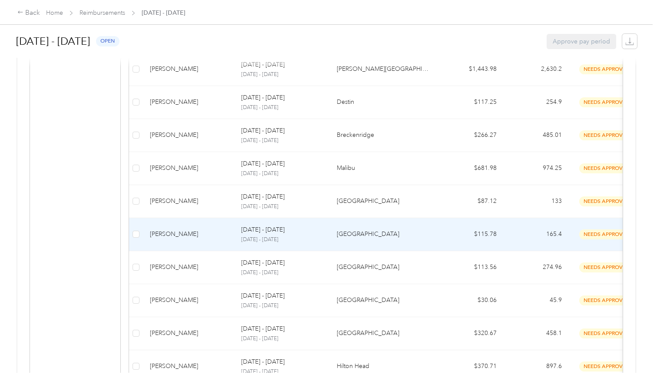
click at [202, 241] on td "[PERSON_NAME]" at bounding box center [188, 234] width 91 height 33
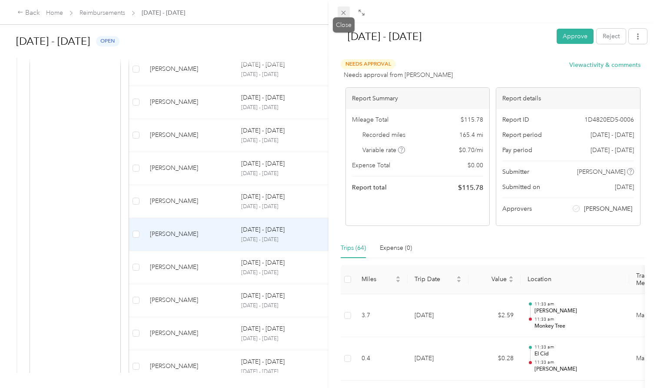
click at [344, 15] on icon at bounding box center [343, 12] width 7 height 7
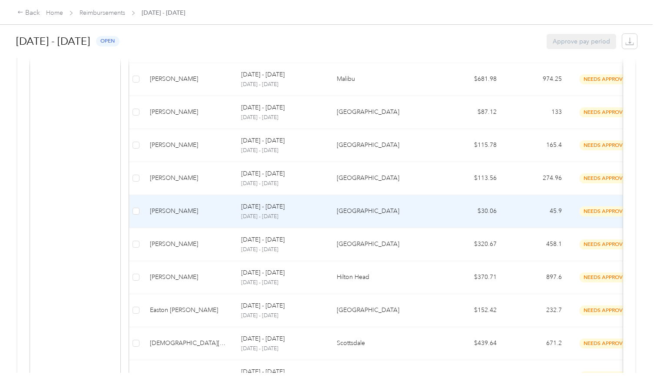
scroll to position [476, 0]
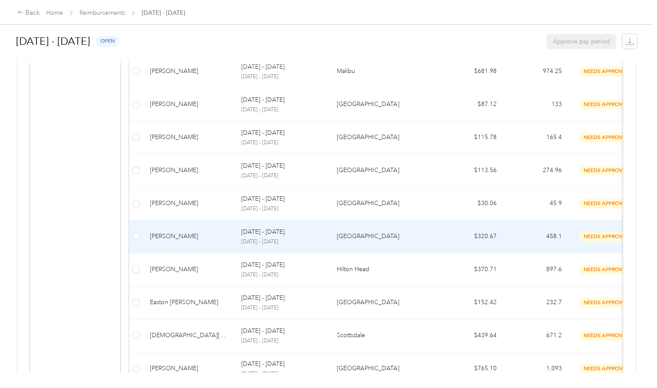
click at [205, 241] on td "[PERSON_NAME]" at bounding box center [188, 236] width 91 height 33
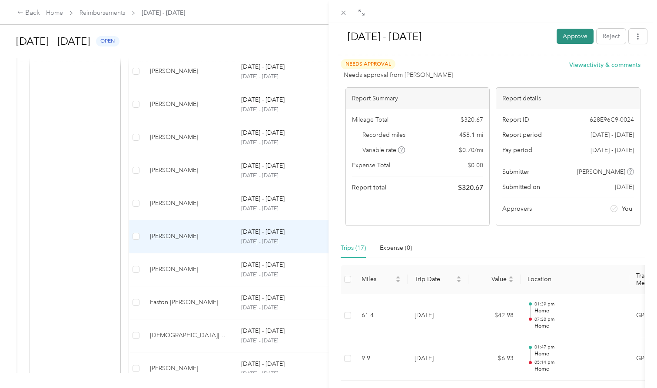
click at [567, 40] on button "Approve" at bounding box center [574, 36] width 37 height 15
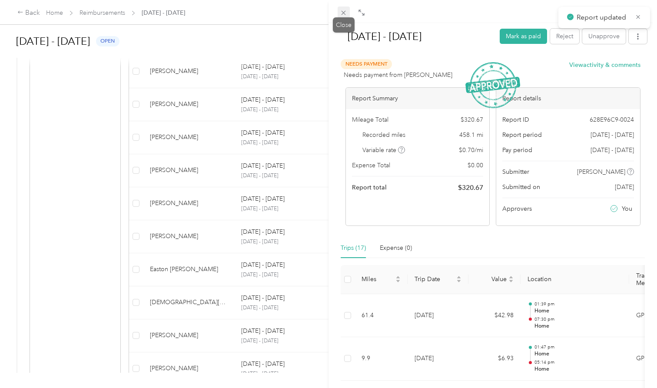
click at [344, 13] on icon at bounding box center [343, 12] width 7 height 7
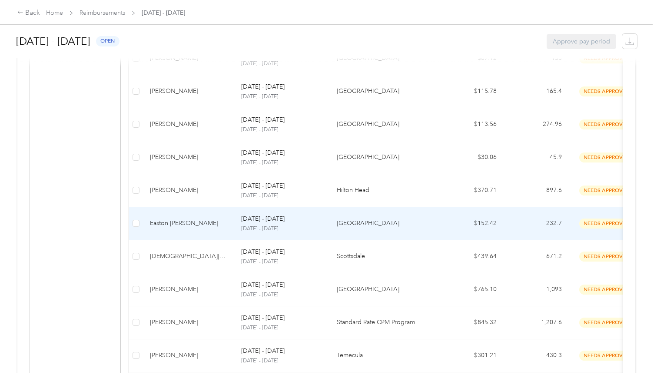
scroll to position [535, 0]
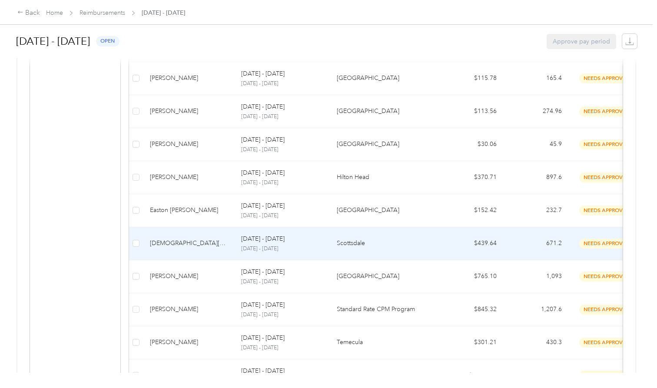
click at [208, 245] on td "[DEMOGRAPHIC_DATA][PERSON_NAME]" at bounding box center [188, 243] width 91 height 33
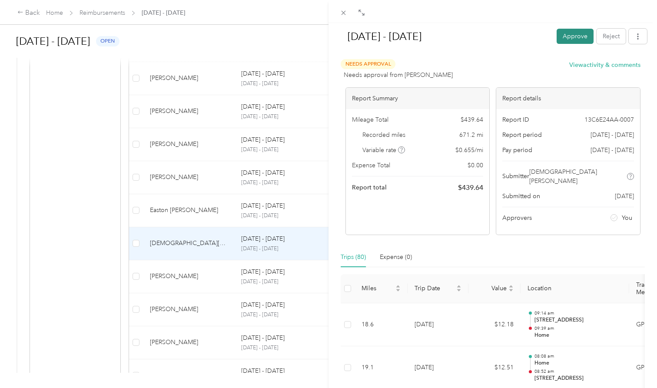
click at [575, 36] on button "Approve" at bounding box center [574, 36] width 37 height 15
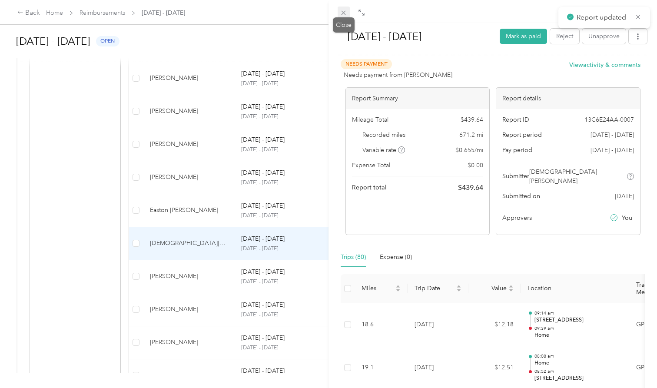
click at [344, 14] on icon at bounding box center [343, 12] width 7 height 7
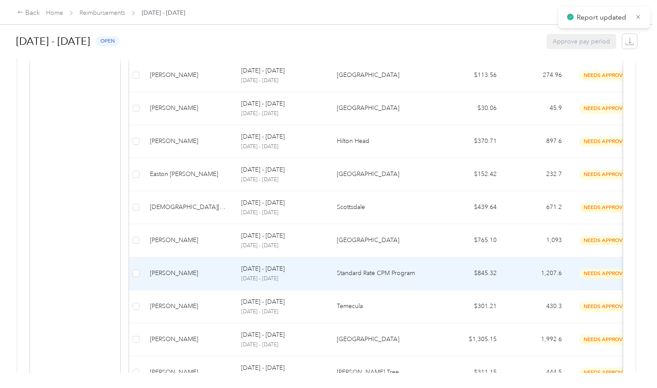
scroll to position [573, 0]
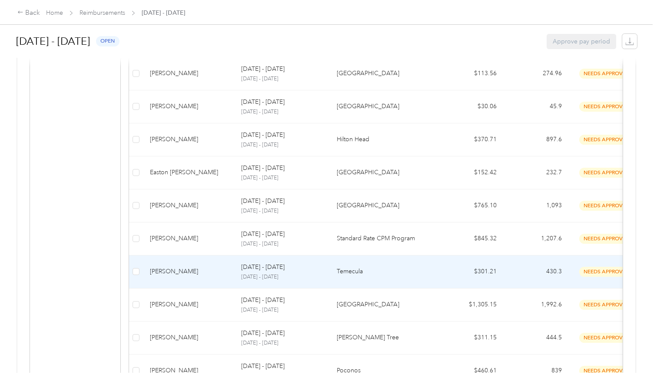
click at [183, 279] on td "[PERSON_NAME]" at bounding box center [188, 271] width 91 height 33
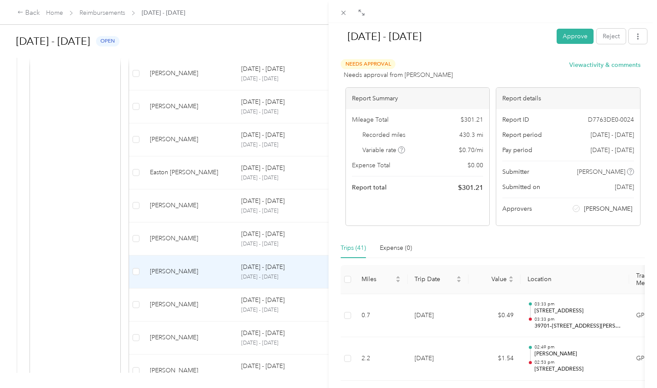
click at [202, 234] on div "Aug 1 - 31, 2025 Approve Reject Needs Approval Needs approval from Michelle Fis…" at bounding box center [328, 194] width 657 height 388
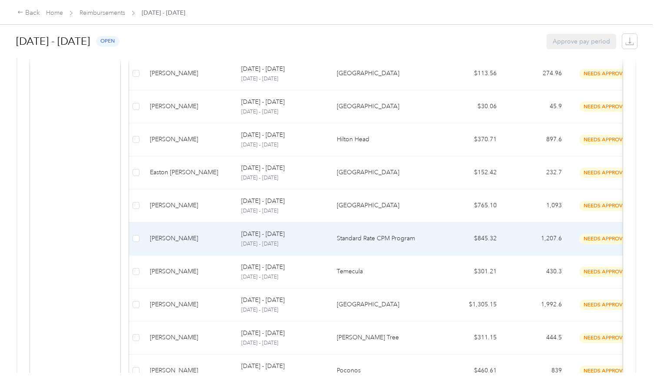
click at [202, 234] on div "[PERSON_NAME]" at bounding box center [188, 239] width 77 height 10
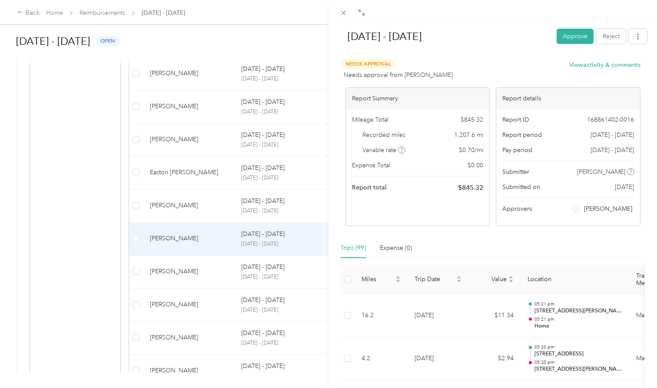
click at [220, 246] on div "Aug 1 - 31, 2025 Approve Reject Needs Approval Needs approval from Darrin James…" at bounding box center [328, 194] width 657 height 388
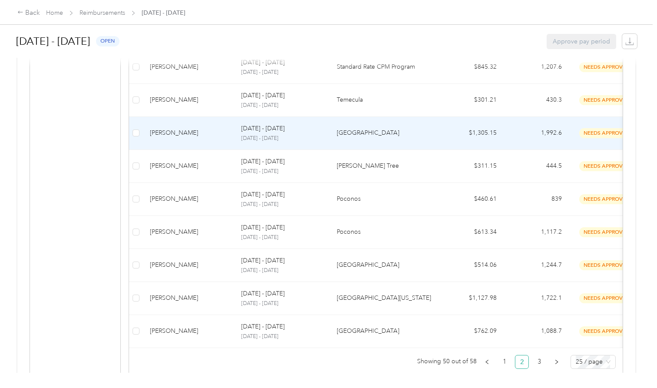
scroll to position [748, 0]
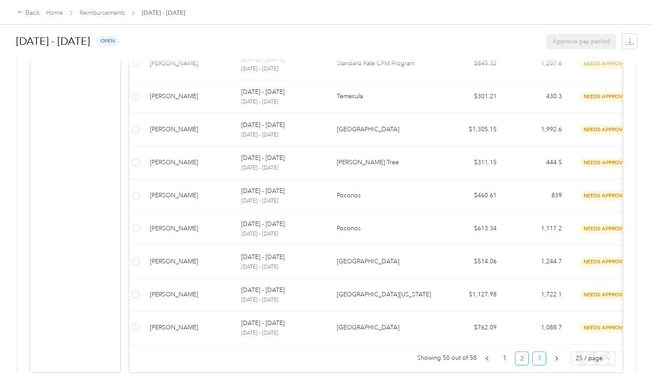
click at [544, 356] on link "3" at bounding box center [539, 358] width 13 height 13
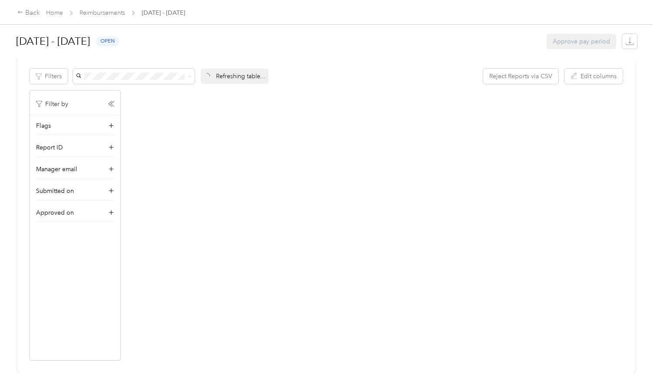
scroll to position [132, 0]
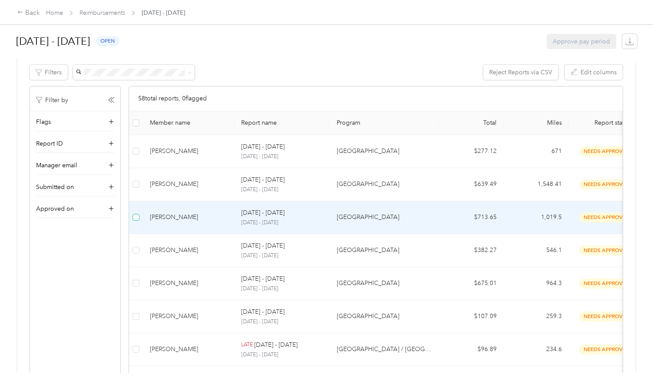
click at [137, 219] on span at bounding box center [135, 217] width 7 height 7
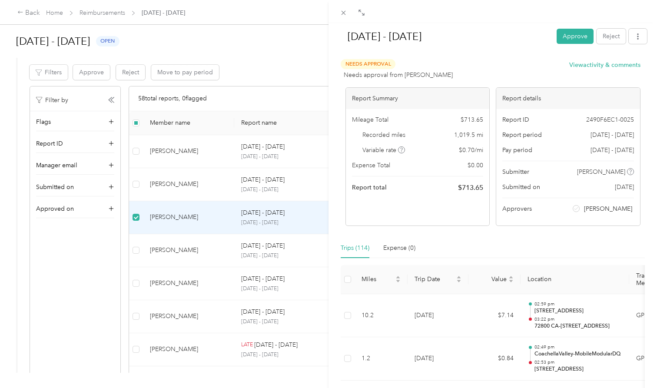
click at [137, 217] on div "Aug 1 - 31, 2025 Approve Reject Needs Approval Needs approval from Randy Sommer…" at bounding box center [328, 194] width 657 height 388
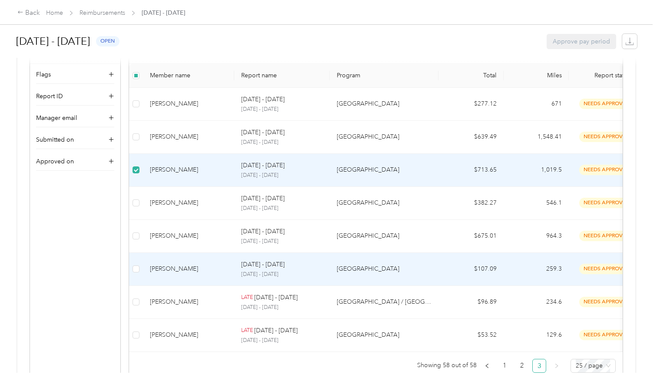
scroll to position [181, 0]
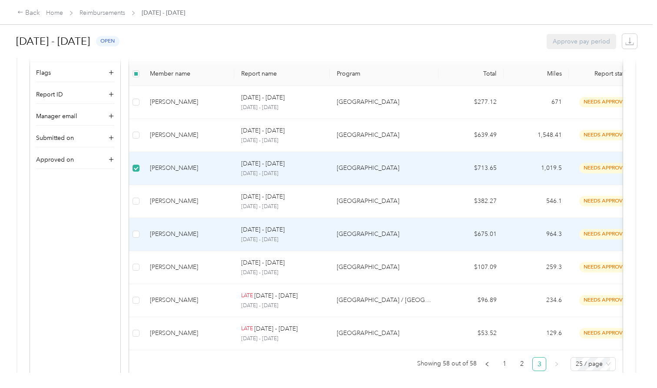
click at [204, 229] on div "[PERSON_NAME]" at bounding box center [188, 234] width 77 height 10
click at [205, 238] on td "[PERSON_NAME]" at bounding box center [188, 234] width 91 height 33
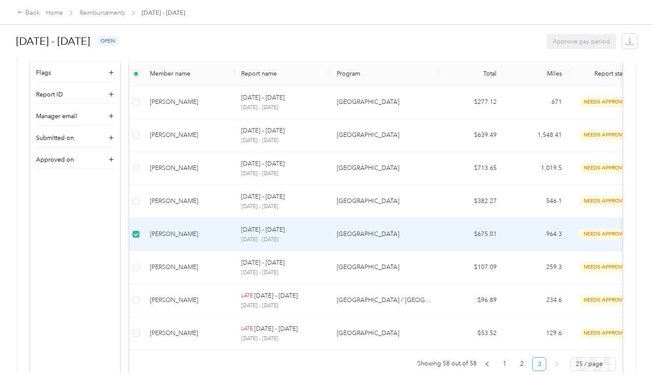
click at [215, 229] on div "[PERSON_NAME]" at bounding box center [188, 234] width 77 height 10
click at [276, 236] on p "[DATE] - [DATE]" at bounding box center [282, 240] width 82 height 8
click at [351, 229] on p "[GEOGRAPHIC_DATA]" at bounding box center [384, 234] width 95 height 10
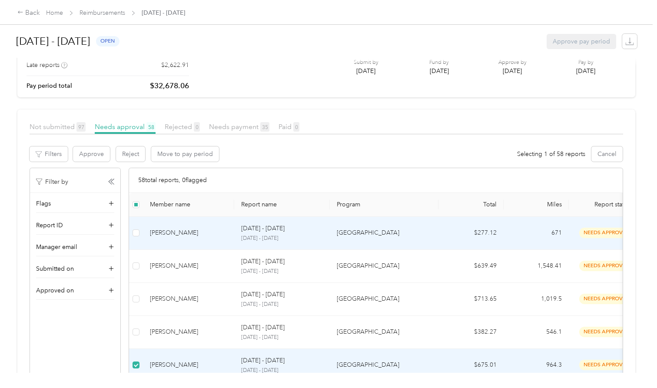
scroll to position [49, 0]
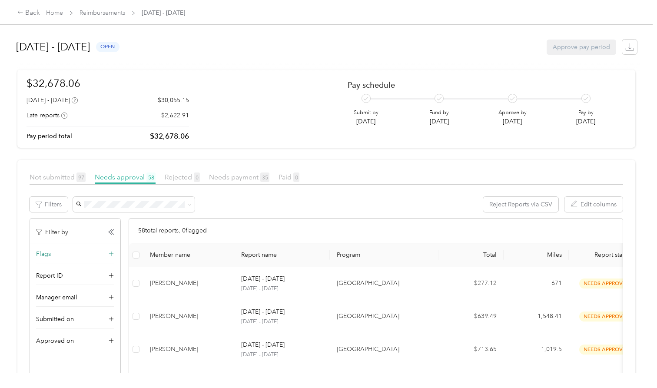
click at [60, 254] on div "Flags" at bounding box center [75, 256] width 78 height 14
click at [44, 290] on button "View flags" at bounding box center [50, 290] width 28 height 9
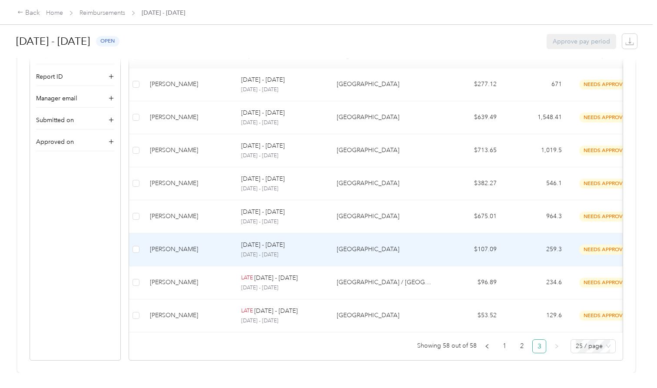
scroll to position [201, 0]
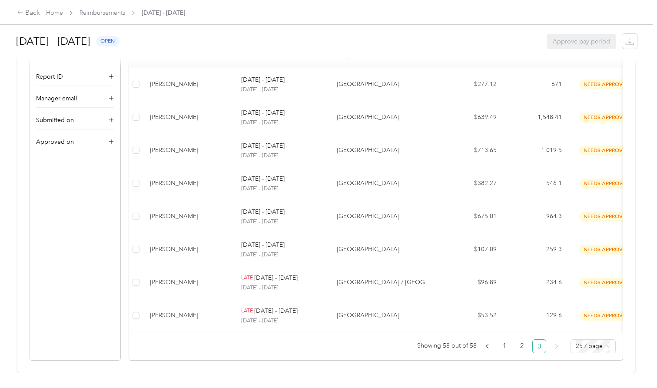
click at [543, 344] on link "3" at bounding box center [539, 346] width 13 height 13
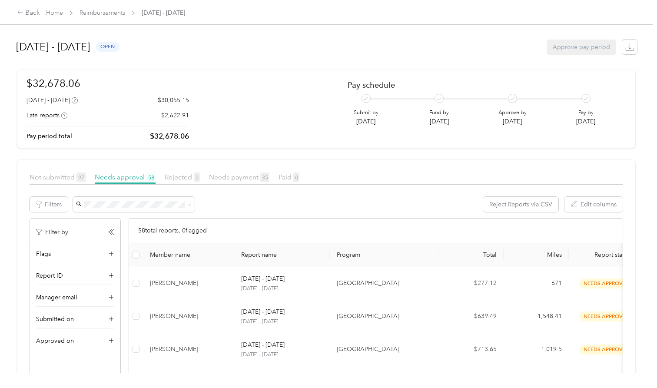
scroll to position [0, 0]
click at [64, 178] on span "Not submitted 97" at bounding box center [58, 177] width 56 height 8
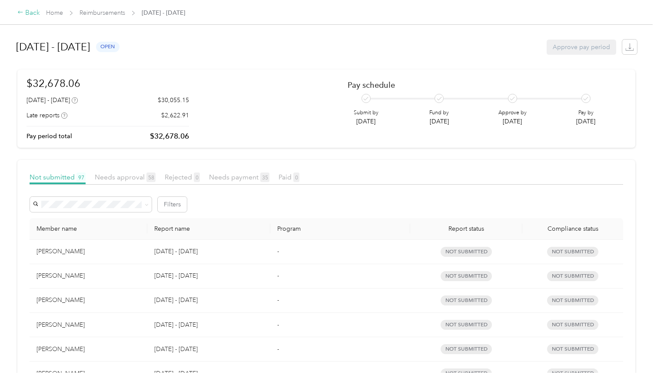
click at [26, 15] on div "Back" at bounding box center [28, 13] width 23 height 10
